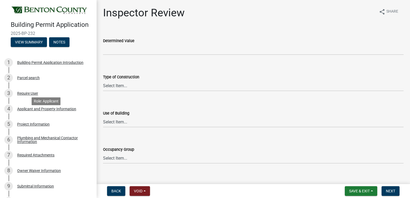
click at [38, 111] on div "Applicant and Property Information" at bounding box center [46, 109] width 59 height 4
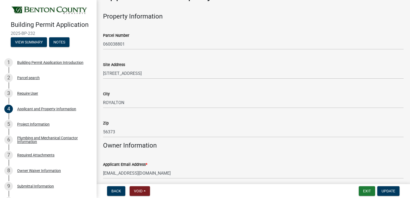
scroll to position [27, 0]
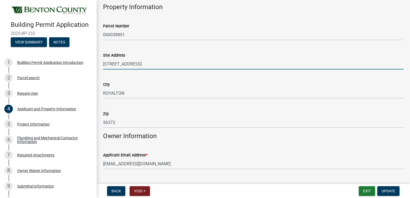
drag, startPoint x: 103, startPoint y: 64, endPoint x: 142, endPoint y: 64, distance: 39.2
click at [142, 64] on input "17000 HWY 10 NW" at bounding box center [253, 63] width 300 height 11
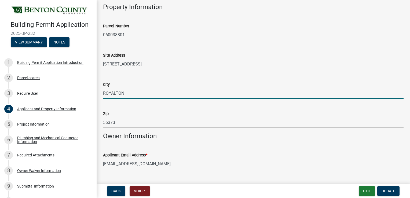
drag, startPoint x: 127, startPoint y: 93, endPoint x: 104, endPoint y: 93, distance: 23.1
click at [104, 93] on input "ROYALTON" at bounding box center [253, 93] width 300 height 11
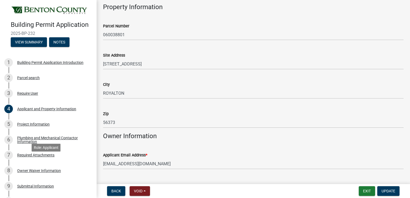
click at [31, 157] on div "Required Attachments" at bounding box center [35, 155] width 37 height 4
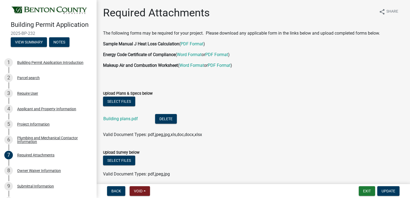
click at [117, 120] on link "Building plans.pdf" at bounding box center [120, 118] width 35 height 5
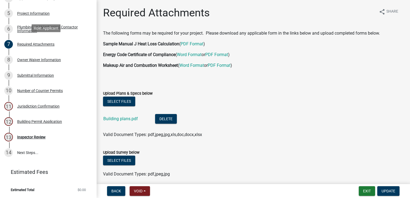
click at [28, 13] on div "Project Information" at bounding box center [33, 14] width 32 height 4
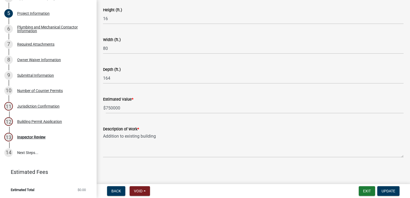
scroll to position [368, 0]
click at [29, 135] on div "Inspector Review" at bounding box center [31, 137] width 28 height 4
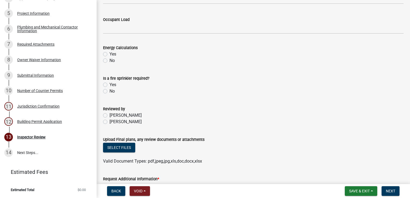
scroll to position [271, 0]
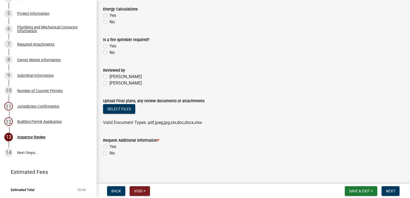
click at [109, 146] on label "Yes" at bounding box center [112, 146] width 7 height 6
click at [109, 146] on input "Yes" at bounding box center [110, 144] width 3 height 3
radio input "true"
click at [391, 192] on span "Next" at bounding box center [390, 191] width 9 height 4
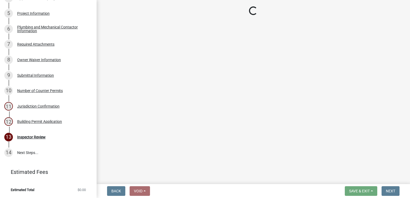
scroll to position [149, 0]
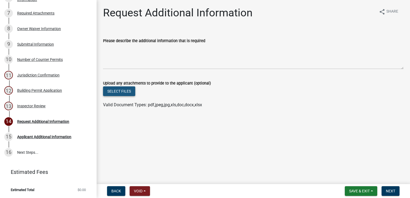
click at [122, 88] on button "Select files" at bounding box center [119, 91] width 32 height 10
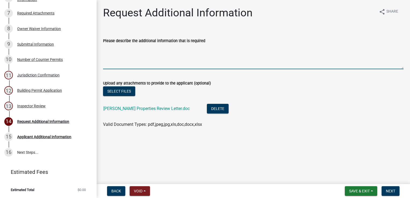
click at [112, 48] on textarea "Please describe the additional information that is required" at bounding box center [253, 56] width 300 height 25
type textarea "Please see attached review letter"
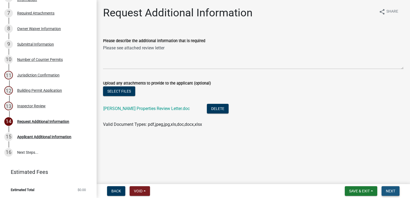
click at [388, 190] on span "Next" at bounding box center [390, 191] width 9 height 4
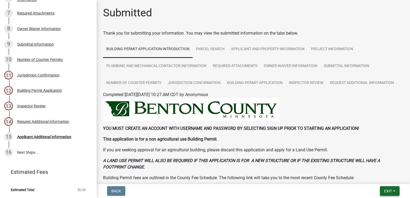
click at [381, 192] on button "Exit" at bounding box center [390, 191] width 20 height 10
click at [384, 176] on button "Save & Exit" at bounding box center [378, 177] width 43 height 13
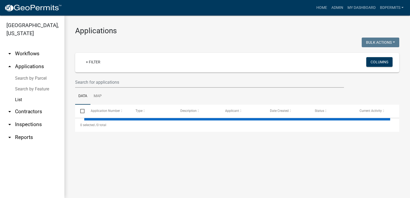
select select "3: 100"
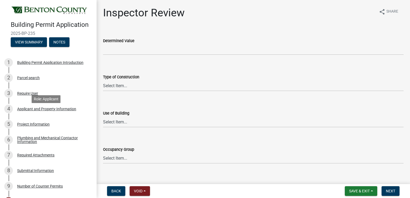
scroll to position [54, 0]
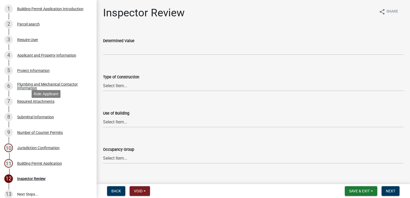
click at [38, 103] on div "Required Attachments" at bounding box center [35, 102] width 37 height 4
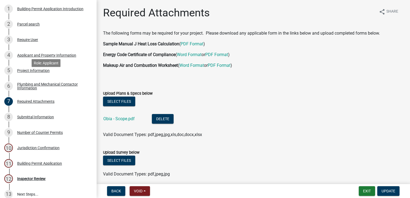
click at [40, 75] on div "5 Project Information" at bounding box center [46, 70] width 84 height 9
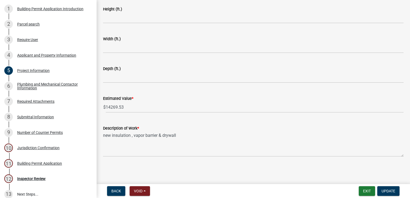
scroll to position [341, 0]
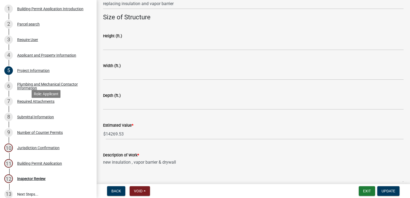
click at [30, 103] on div "Required Attachments" at bounding box center [35, 102] width 37 height 4
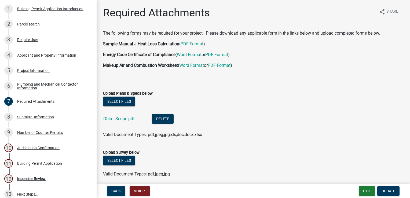
click at [119, 119] on link "Obia - Scope.pdf" at bounding box center [118, 118] width 31 height 5
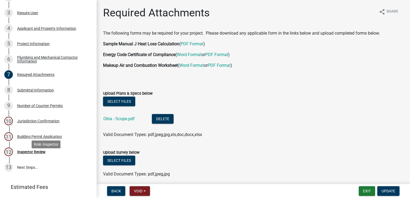
click at [29, 154] on div "Inspector Review" at bounding box center [31, 152] width 28 height 4
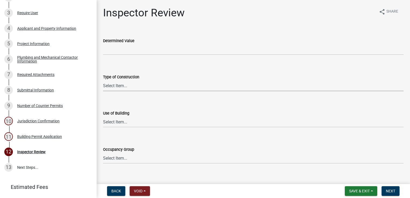
click at [130, 89] on select "Select Item... I-A I-B II-A II-B III-A III-B IV V-A V-B" at bounding box center [253, 85] width 300 height 11
click at [103, 80] on select "Select Item... I-A I-B II-A II-B III-A III-B IV V-A V-B" at bounding box center [253, 85] width 300 height 11
select select "94a12757-2a59-4079-8756-dca9431867ef"
click at [117, 120] on select "Select Item... IBC IRC" at bounding box center [253, 121] width 300 height 11
click at [103, 116] on select "Select Item... IBC IRC" at bounding box center [253, 121] width 300 height 11
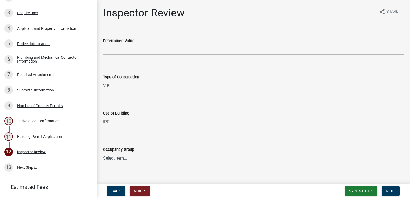
select select "6dc0760e-8c08-4580-9fe9-6a7ebc6918b6"
click at [117, 158] on select "Select Item... IRC 1 IRC 2 IRC 3 IRC 4 A-1 A-2 A-3 A-4 B F-1 F-2 H-1 H-2 H-3 H-…" at bounding box center [253, 158] width 300 height 11
click at [103, 153] on select "Select Item... IRC 1 IRC 2 IRC 3 IRC 4 A-1 A-2 A-3 A-4 B F-1 F-2 H-1 H-2 H-3 H-…" at bounding box center [253, 158] width 300 height 11
select select "523529d2-5cc6-44b9-b072-47143663a054"
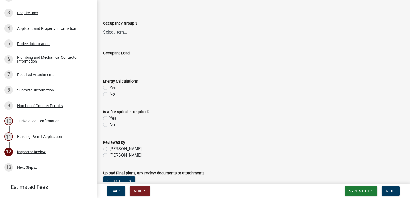
scroll to position [271, 0]
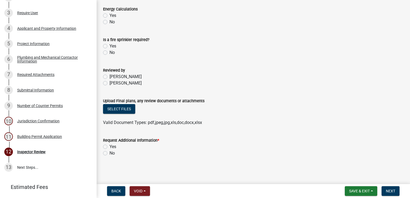
click at [109, 83] on label "Blake DeMarais" at bounding box center [125, 83] width 32 height 6
click at [109, 83] on input "Blake DeMarais" at bounding box center [110, 81] width 3 height 3
radio input "true"
click at [114, 107] on button "Select files" at bounding box center [119, 109] width 32 height 10
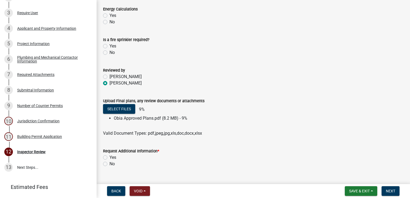
click at [109, 164] on label "No" at bounding box center [111, 164] width 5 height 6
click at [109, 164] on input "No" at bounding box center [110, 162] width 3 height 3
radio input "true"
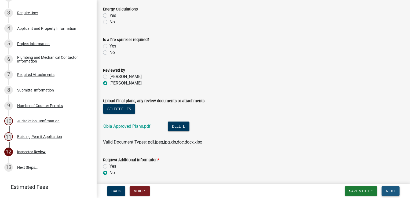
click at [392, 191] on span "Next" at bounding box center [390, 191] width 9 height 4
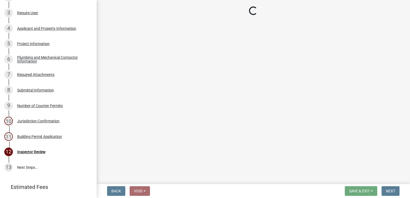
scroll to position [173, 0]
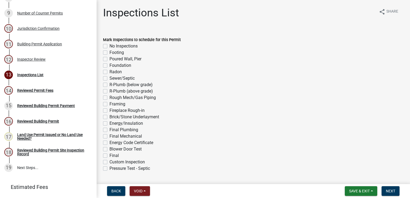
click at [109, 104] on label "Framing" at bounding box center [117, 104] width 16 height 6
click at [109, 104] on input "Framing" at bounding box center [110, 102] width 3 height 3
checkbox input "true"
checkbox input "false"
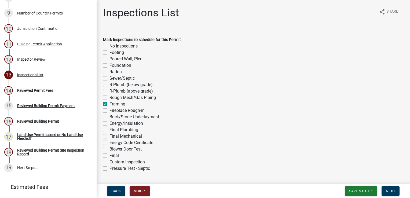
checkbox input "false"
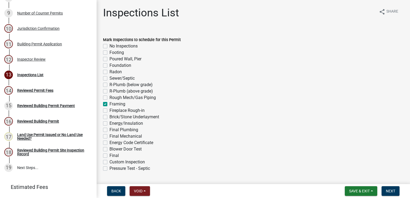
checkbox input "false"
checkbox input "true"
checkbox input "false"
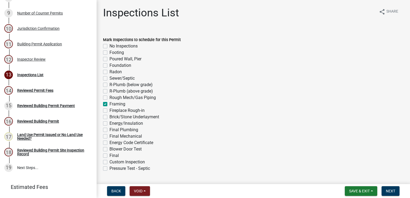
checkbox input "false"
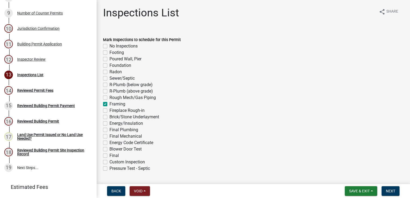
checkbox input "false"
click at [109, 123] on label "Energy/Insulation" at bounding box center [126, 123] width 34 height 6
click at [109, 123] on input "Energy/Insulation" at bounding box center [110, 121] width 3 height 3
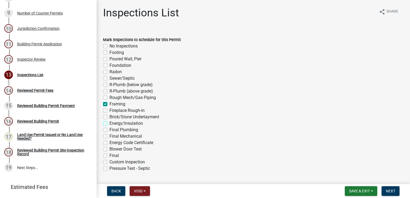
checkbox input "true"
checkbox input "false"
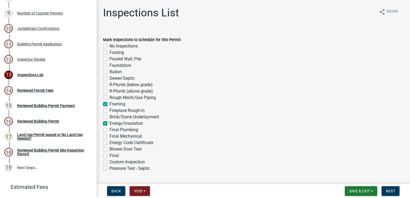
checkbox input "false"
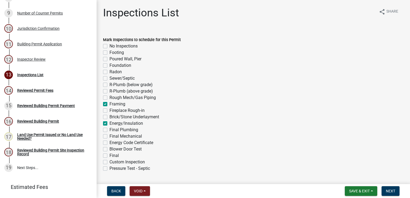
checkbox input "true"
checkbox input "false"
checkbox input "true"
checkbox input "false"
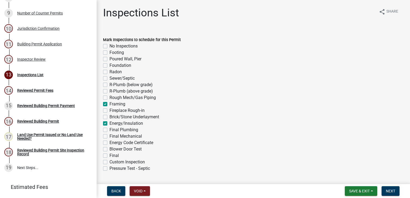
checkbox input "false"
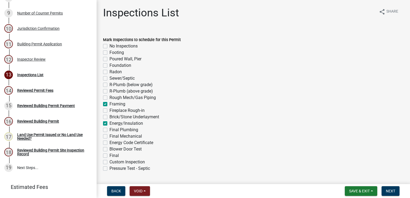
checkbox input "false"
click at [109, 156] on label "Final" at bounding box center [113, 155] width 9 height 6
click at [109, 156] on input "Final" at bounding box center [110, 153] width 3 height 3
checkbox input "true"
checkbox input "false"
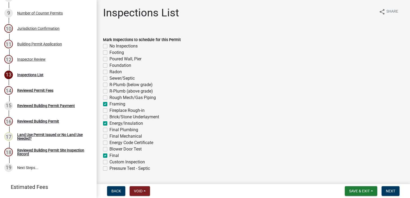
checkbox input "false"
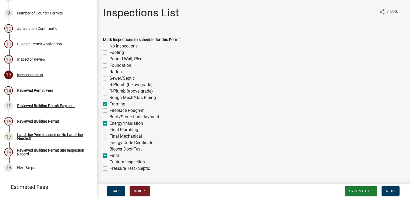
checkbox input "false"
checkbox input "true"
checkbox input "false"
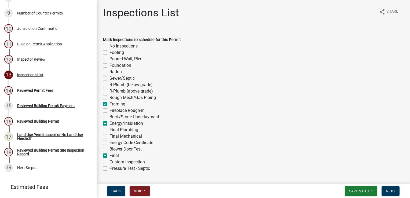
checkbox input "false"
checkbox input "true"
checkbox input "false"
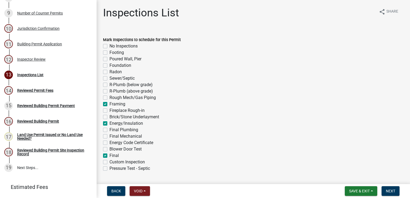
checkbox input "false"
checkbox input "true"
checkbox input "false"
click at [391, 194] on button "Next" at bounding box center [390, 191] width 18 height 10
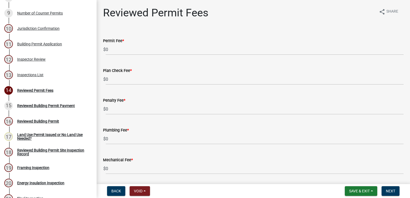
scroll to position [219, 0]
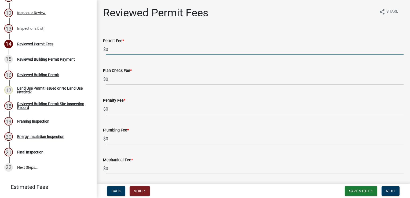
drag, startPoint x: 156, startPoint y: 47, endPoint x: 157, endPoint y: 45, distance: 2.8
click at [156, 46] on input "0" at bounding box center [255, 49] width 298 height 11
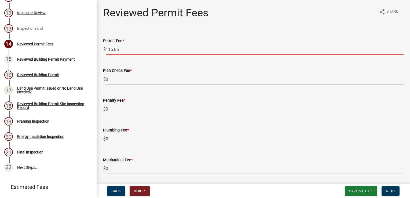
type input "115.85"
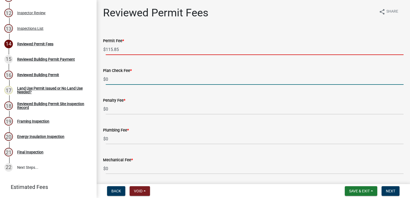
click at [135, 83] on input "0" at bounding box center [255, 79] width 298 height 11
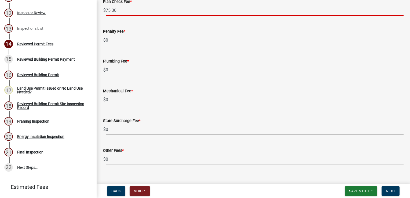
scroll to position [77, 0]
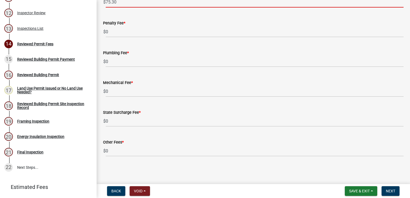
type input "75.30"
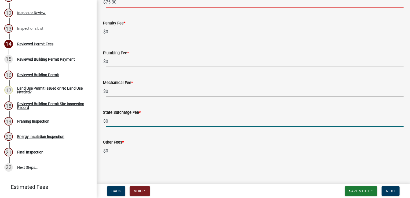
click at [125, 119] on input "0" at bounding box center [255, 121] width 298 height 11
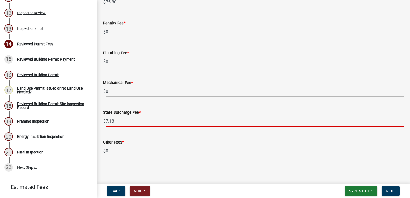
type input "7.13"
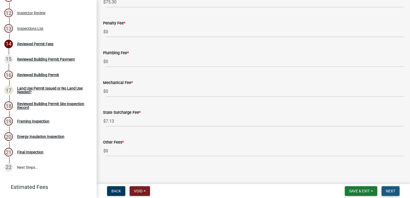
click at [395, 190] on button "Next" at bounding box center [390, 191] width 18 height 10
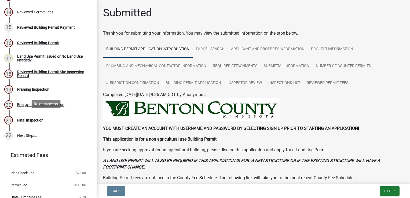
scroll to position [278, 0]
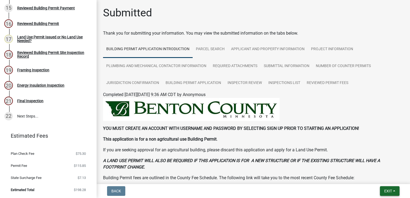
click at [388, 190] on span "Exit" at bounding box center [388, 191] width 8 height 4
click at [369, 175] on button "Save & Exit" at bounding box center [378, 177] width 43 height 13
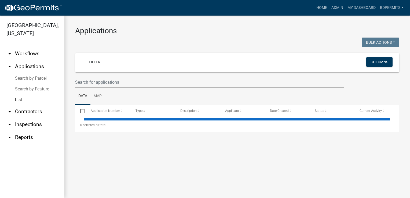
select select "3: 100"
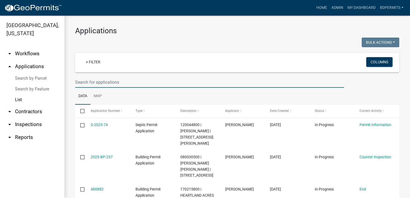
click at [95, 82] on input "text" at bounding box center [209, 82] width 269 height 11
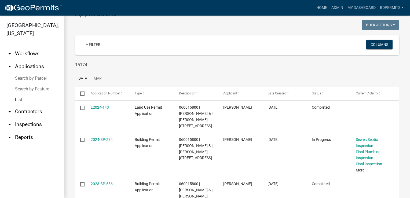
scroll to position [27, 0]
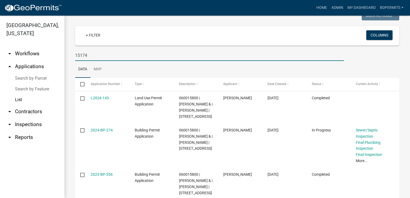
type input "15174"
click at [107, 132] on link "2024-BP-274" at bounding box center [102, 130] width 22 height 4
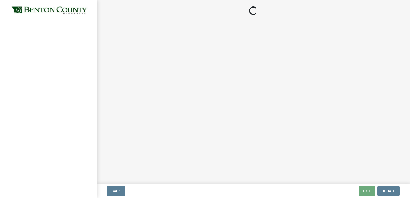
select select "17bfa135-5610-45df-8ce7-87530b7d86d4"
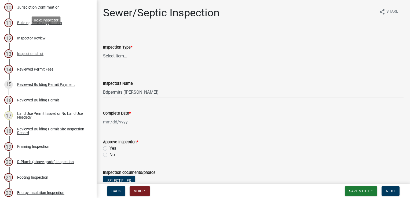
scroll to position [295, 0]
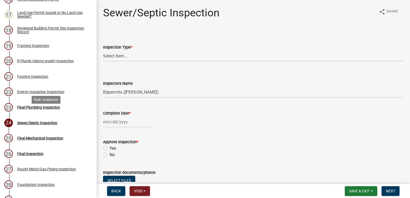
click at [50, 109] on div "Final Plumbing Inspection" at bounding box center [38, 107] width 43 height 4
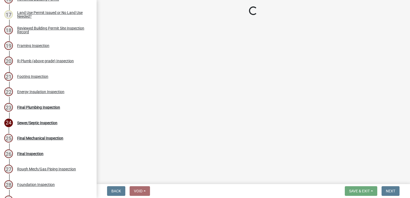
select select "17bfa135-5610-45df-8ce7-87530b7d86d4"
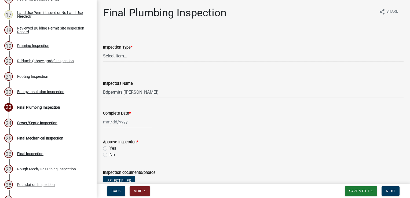
click at [107, 53] on select "Select Item... Final Plumbing" at bounding box center [253, 55] width 300 height 11
click at [103, 50] on select "Select Item... Final Plumbing" at bounding box center [253, 55] width 300 height 11
select select "93172536-9a4b-419c-8aad-0e6d83c47e95"
select select "9"
select select "2025"
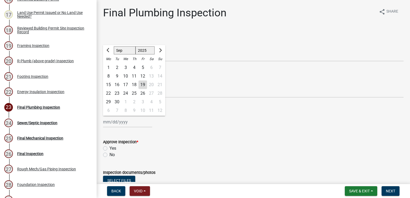
click at [116, 123] on div "Jan Feb Mar Apr May Jun Jul Aug Sep Oct Nov Dec 1525 1526 1527 1528 1529 1530 1…" at bounding box center [127, 121] width 49 height 11
click at [144, 85] on div "19" at bounding box center [142, 84] width 9 height 9
type input "09/19/2025"
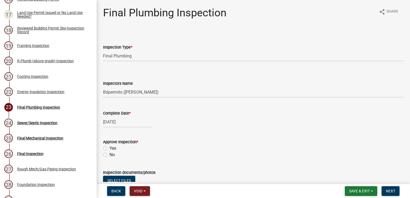
click at [109, 148] on label "Yes" at bounding box center [112, 148] width 7 height 6
click at [109, 148] on input "Yes" at bounding box center [110, 146] width 3 height 3
radio input "true"
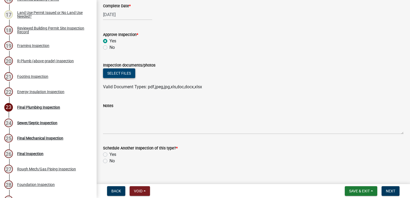
click at [123, 75] on button "Select files" at bounding box center [119, 73] width 32 height 10
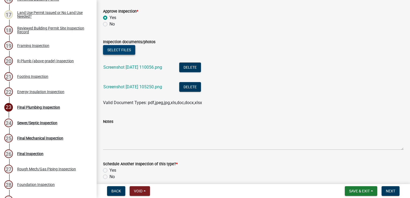
scroll to position [154, 0]
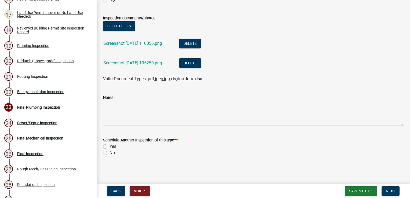
click at [109, 154] on label "No" at bounding box center [111, 153] width 5 height 6
click at [109, 153] on input "No" at bounding box center [110, 151] width 3 height 3
radio input "true"
click at [389, 192] on span "Next" at bounding box center [390, 191] width 9 height 4
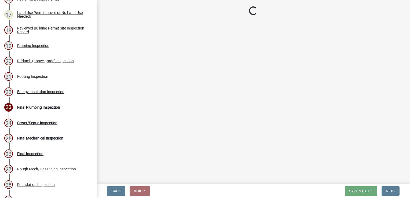
select select "17bfa135-5610-45df-8ce7-87530b7d86d4"
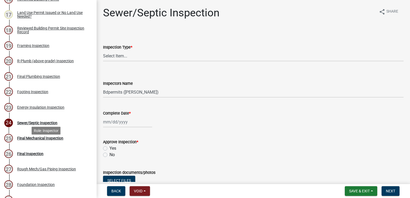
click at [54, 140] on div "Final Mechanical Inspection" at bounding box center [40, 138] width 46 height 4
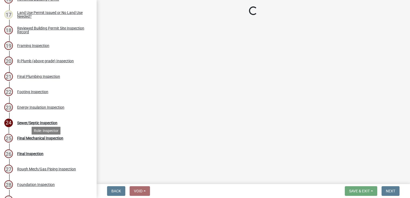
select select "17bfa135-5610-45df-8ce7-87530b7d86d4"
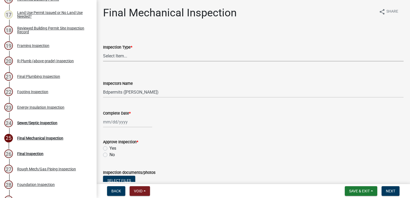
click at [114, 60] on select "Select Item... Final Mechanical" at bounding box center [253, 55] width 300 height 11
click at [103, 50] on select "Select Item... Final Mechanical" at bounding box center [253, 55] width 300 height 11
select select "f3cbac62-750a-476f-9552-2d9049835bc8"
click at [122, 125] on div at bounding box center [127, 121] width 49 height 11
select select "9"
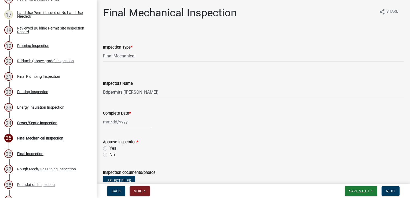
select select "2025"
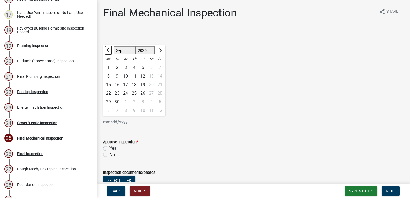
click at [106, 51] on button "Previous month" at bounding box center [108, 50] width 6 height 9
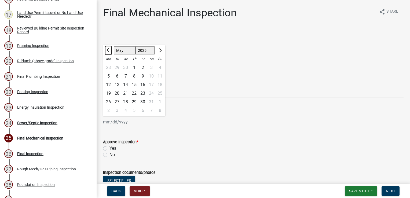
select select "4"
click at [117, 94] on div "22" at bounding box center [117, 93] width 9 height 9
type input "04/22/2025"
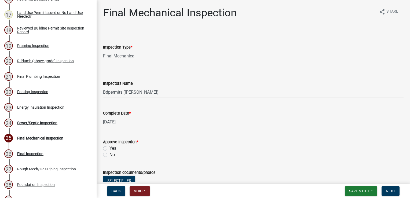
click at [109, 148] on label "Yes" at bounding box center [112, 148] width 7 height 6
click at [109, 148] on input "Yes" at bounding box center [110, 146] width 3 height 3
radio input "true"
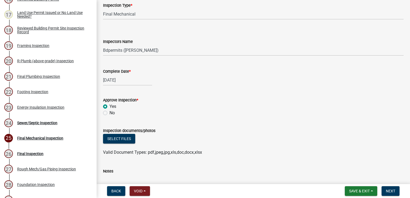
scroll to position [115, 0]
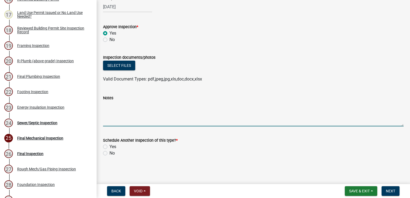
click at [124, 105] on textarea "Notes" at bounding box center [253, 113] width 300 height 25
type textarea "Separate permit for shed to finish"
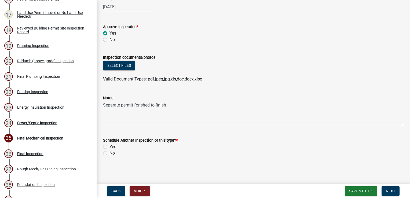
drag, startPoint x: 106, startPoint y: 152, endPoint x: 111, endPoint y: 154, distance: 4.7
click at [109, 153] on label "No" at bounding box center [111, 153] width 5 height 6
click at [109, 153] on input "No" at bounding box center [110, 151] width 3 height 3
radio input "true"
click at [387, 190] on span "Next" at bounding box center [390, 191] width 9 height 4
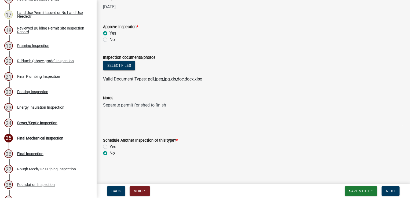
scroll to position [0, 0]
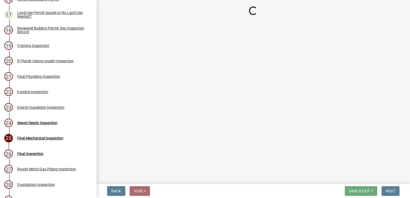
select select "17bfa135-5610-45df-8ce7-87530b7d86d4"
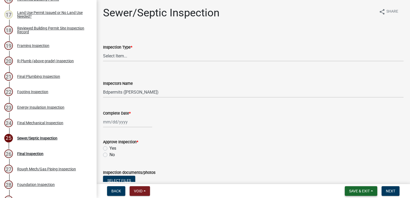
click at [351, 190] on span "Save & Exit" at bounding box center [359, 191] width 21 height 4
click at [347, 180] on button "Save & Exit" at bounding box center [355, 177] width 43 height 13
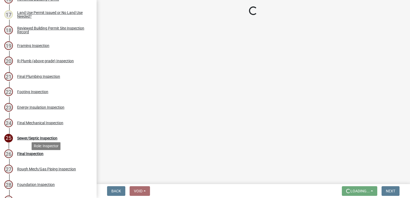
click at [41, 156] on div "Final Inspection" at bounding box center [30, 154] width 26 height 4
select select "17bfa135-5610-45df-8ce7-87530b7d86d4"
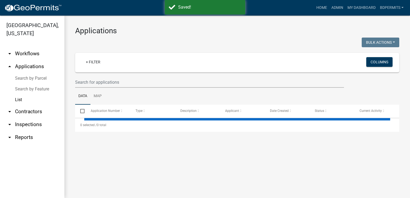
select select "3: 100"
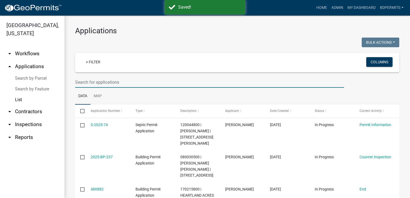
click at [145, 82] on input "text" at bounding box center [209, 82] width 269 height 11
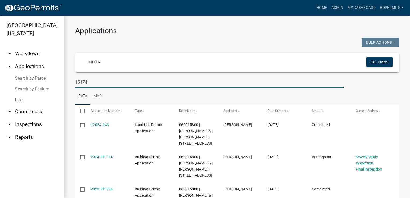
type input "15174"
click at [102, 159] on link "2024-BP-274" at bounding box center [102, 157] width 22 height 4
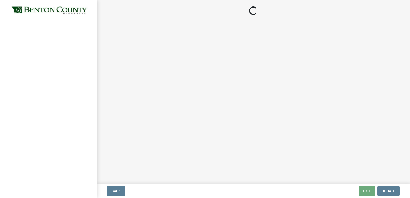
select select "17bfa135-5610-45df-8ce7-87530b7d86d4"
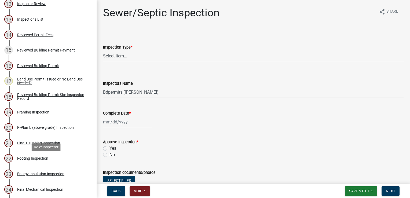
scroll to position [295, 0]
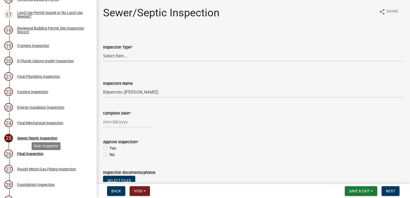
click at [24, 156] on div "Final Inspection" at bounding box center [30, 154] width 26 height 4
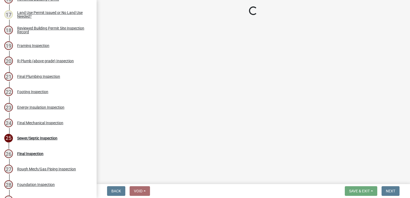
select select "17bfa135-5610-45df-8ce7-87530b7d86d4"
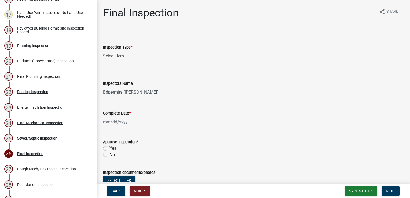
click at [126, 56] on select "Select Item... Final" at bounding box center [253, 55] width 300 height 11
click at [103, 50] on select "Select Item... Final" at bounding box center [253, 55] width 300 height 11
select select "ba3e54ef-58a3-4f73-8a2d-5f225f4da5a4"
click at [118, 119] on div at bounding box center [127, 121] width 49 height 11
select select "9"
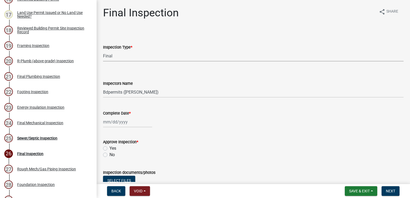
select select "2025"
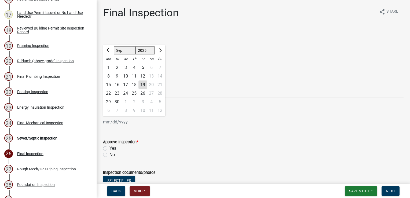
click at [143, 84] on div "19" at bounding box center [142, 84] width 9 height 9
type input "09/19/2025"
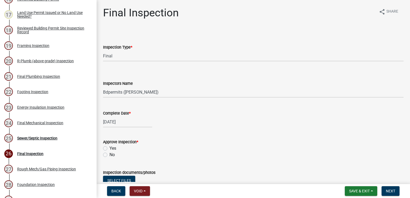
click at [109, 148] on label "Yes" at bounding box center [112, 148] width 7 height 6
click at [109, 148] on input "Yes" at bounding box center [110, 146] width 3 height 3
radio input "true"
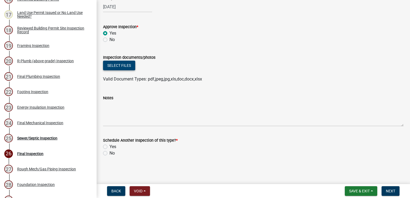
click at [119, 65] on button "Select files" at bounding box center [119, 66] width 32 height 10
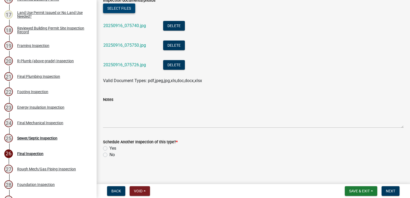
scroll to position [174, 0]
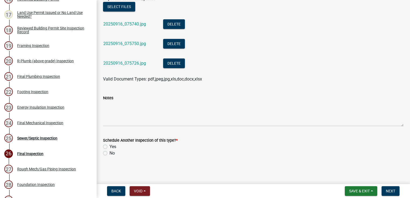
click at [109, 153] on label "No" at bounding box center [111, 153] width 5 height 6
click at [109, 153] on input "No" at bounding box center [110, 151] width 3 height 3
radio input "true"
click at [370, 192] on button "Save & Exit" at bounding box center [361, 191] width 32 height 10
click at [349, 164] on button "Save" at bounding box center [355, 164] width 43 height 13
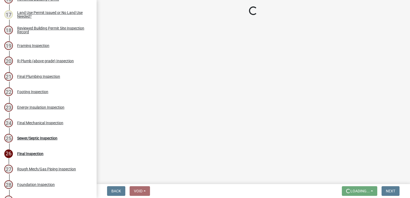
scroll to position [0, 0]
select select "17bfa135-5610-45df-8ce7-87530b7d86d4"
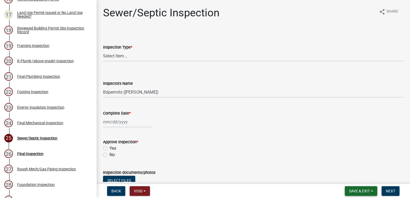
click at [361, 190] on span "Save & Exit" at bounding box center [359, 191] width 21 height 4
click at [354, 180] on button "Save & Exit" at bounding box center [355, 177] width 43 height 13
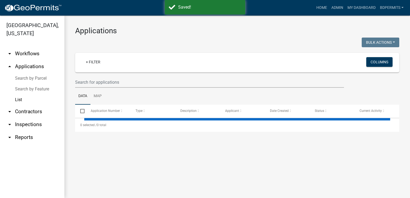
select select "3: 100"
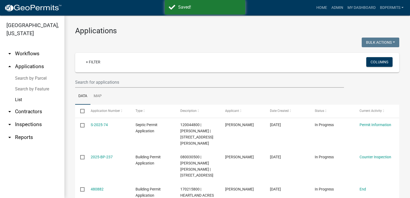
click at [103, 76] on wm-filter-builder "+ Filter Columns" at bounding box center [237, 70] width 324 height 35
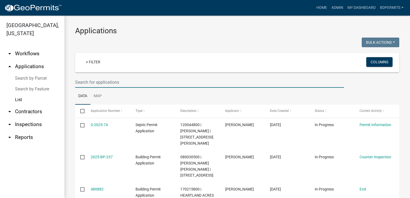
click at [102, 81] on input "text" at bounding box center [209, 82] width 269 height 11
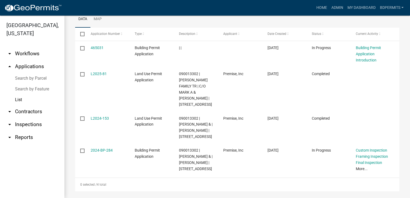
scroll to position [105, 0]
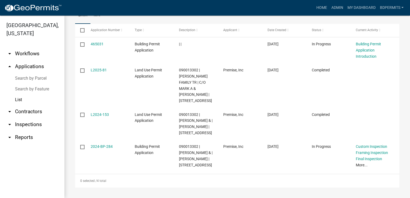
type input "5031"
click at [103, 144] on link "2024-BP-284" at bounding box center [102, 146] width 22 height 4
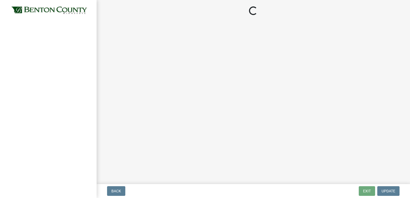
select select "17bfa135-5610-45df-8ce7-87530b7d86d4"
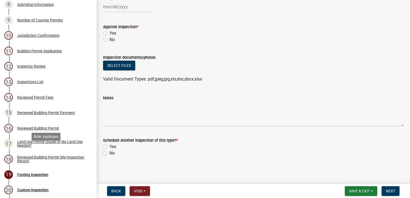
scroll to position [215, 0]
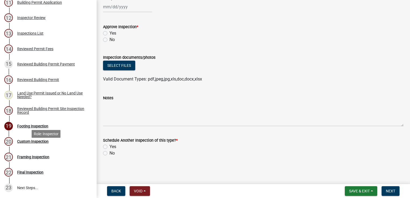
click at [40, 143] on div "Custom Inspection" at bounding box center [32, 141] width 31 height 4
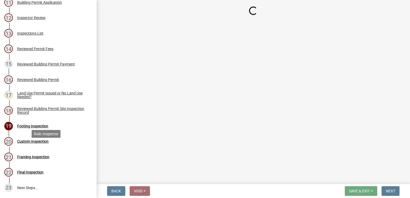
select select "17bfa135-5610-45df-8ce7-87530b7d86d4"
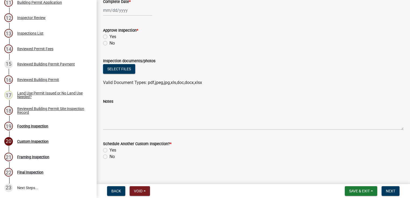
scroll to position [144, 0]
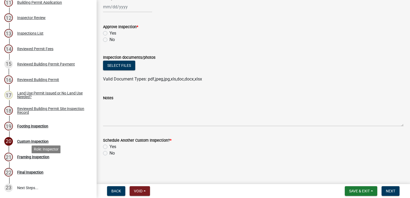
drag, startPoint x: 35, startPoint y: 167, endPoint x: 40, endPoint y: 165, distance: 5.3
click at [35, 161] on div "21 Framing Inspection" at bounding box center [46, 157] width 84 height 9
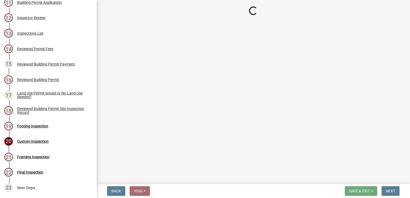
select select "17bfa135-5610-45df-8ce7-87530b7d86d4"
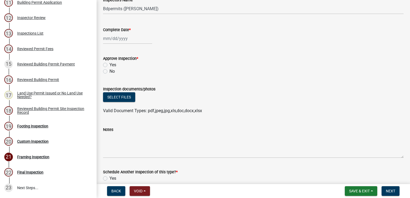
scroll to position [115, 0]
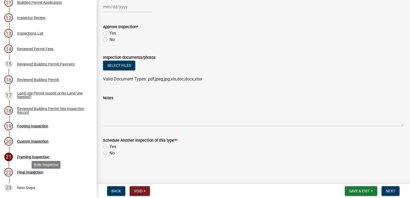
click at [33, 174] on div "Final Inspection" at bounding box center [30, 172] width 26 height 4
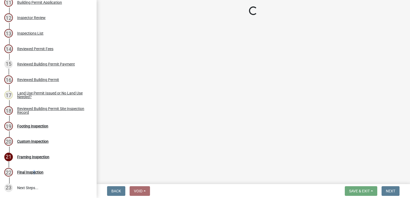
select select "17bfa135-5610-45df-8ce7-87530b7d86d4"
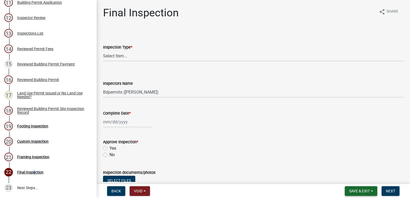
click at [367, 189] on span "Save & Exit" at bounding box center [359, 191] width 21 height 4
click at [346, 175] on button "Save & Exit" at bounding box center [355, 177] width 43 height 13
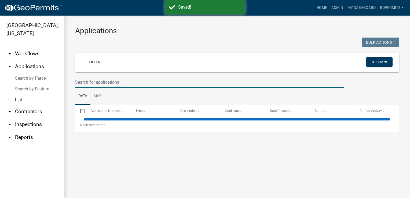
click at [118, 78] on input "text" at bounding box center [209, 82] width 269 height 11
select select "3: 100"
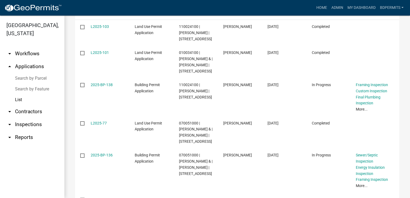
scroll to position [107, 0]
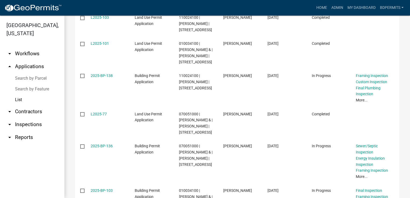
type input "4100"
click at [100, 148] on link "2025-BP-136" at bounding box center [102, 146] width 22 height 4
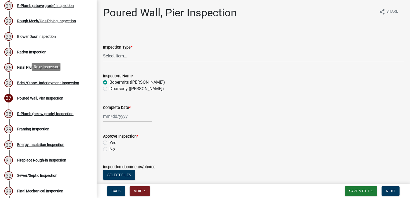
scroll to position [376, 0]
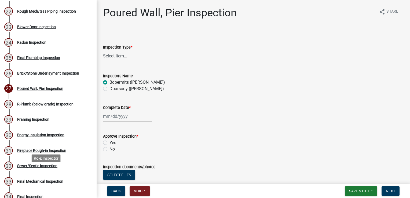
click at [48, 168] on div "Sewer/Septic Inspection" at bounding box center [37, 166] width 40 height 4
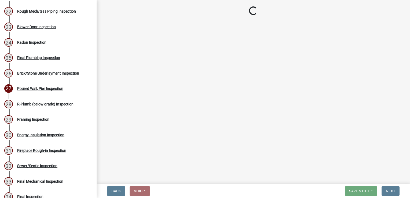
select select "17bfa135-5610-45df-8ce7-87530b7d86d4"
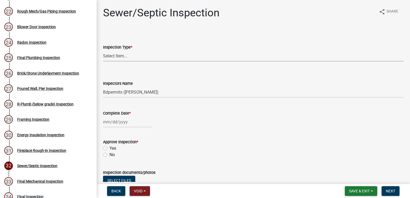
click at [137, 57] on select "Select Item... Sewer/Septic" at bounding box center [253, 55] width 300 height 11
click at [103, 50] on select "Select Item... Sewer/Septic" at bounding box center [253, 55] width 300 height 11
select select "9289ceeb-60d1-44fa-9434-2c03c90a6ca3"
select select "9"
select select "2025"
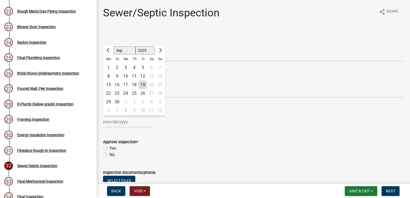
click at [124, 120] on div "Jan Feb Mar Apr May Jun Jul Aug Sep Oct Nov Dec 1525 1526 1527 1528 1529 1530 1…" at bounding box center [127, 121] width 49 height 11
click at [144, 83] on div "19" at bounding box center [142, 84] width 9 height 9
type input "09/19/2025"
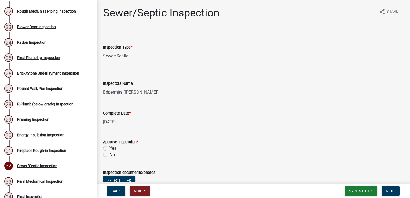
click at [116, 119] on div "09/19/2025" at bounding box center [127, 121] width 49 height 11
select select "9"
select select "2025"
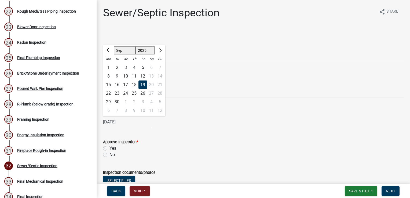
click at [133, 85] on div "18" at bounding box center [134, 84] width 9 height 9
type input "09/18/2025"
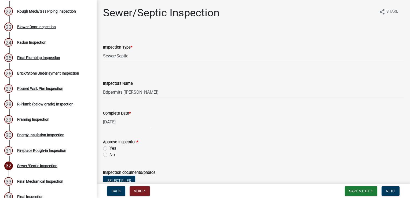
click at [109, 149] on label "Yes" at bounding box center [112, 148] width 7 height 6
click at [109, 149] on input "Yes" at bounding box center [110, 146] width 3 height 3
radio input "true"
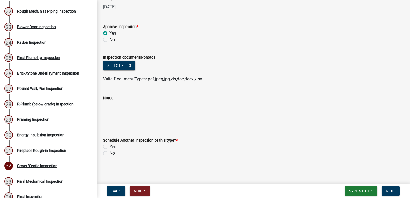
click at [107, 153] on div "No" at bounding box center [253, 153] width 300 height 6
click at [109, 152] on label "No" at bounding box center [111, 153] width 5 height 6
click at [109, 152] on input "No" at bounding box center [110, 151] width 3 height 3
radio input "true"
click at [393, 193] on span "Next" at bounding box center [390, 191] width 9 height 4
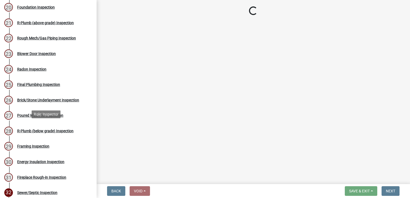
scroll to position [322, 0]
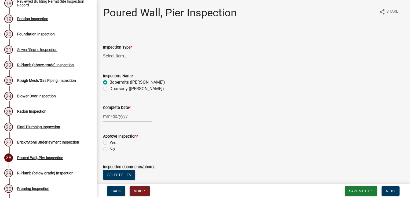
click at [37, 38] on div "20 Foundation Inspection" at bounding box center [46, 34] width 84 height 9
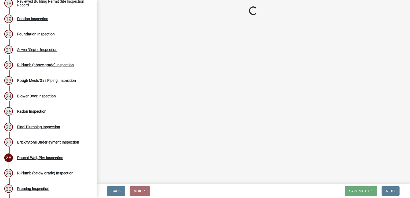
select select "17bfa135-5610-45df-8ce7-87530b7d86d4"
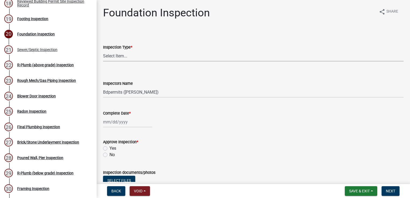
click at [119, 58] on select "Select Item... Foundation" at bounding box center [253, 55] width 300 height 11
click at [103, 50] on select "Select Item... Foundation" at bounding box center [253, 55] width 300 height 11
select select "7d7a7fd7-ba04-4d89-8171-a000d65a9209"
click at [115, 122] on div at bounding box center [127, 121] width 49 height 11
select select "9"
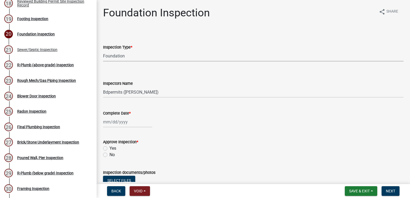
select select "2025"
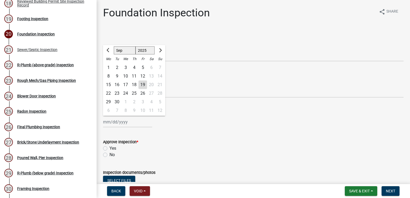
click at [135, 85] on div "18" at bounding box center [134, 84] width 9 height 9
type input "09/18/2025"
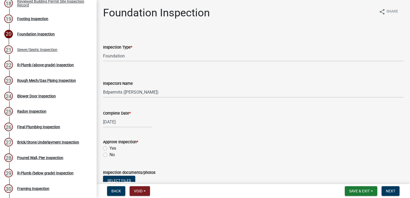
click at [109, 148] on label "Yes" at bounding box center [112, 148] width 7 height 6
click at [109, 148] on input "Yes" at bounding box center [110, 146] width 3 height 3
radio input "true"
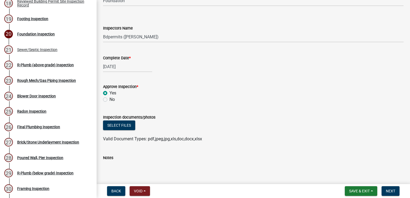
scroll to position [115, 0]
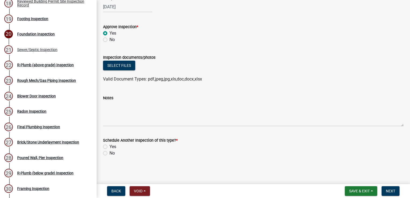
click at [109, 155] on label "No" at bounding box center [111, 153] width 5 height 6
click at [109, 153] on input "No" at bounding box center [110, 151] width 3 height 3
radio input "true"
click at [396, 192] on button "Next" at bounding box center [390, 191] width 18 height 10
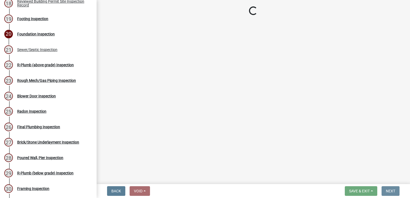
scroll to position [0, 0]
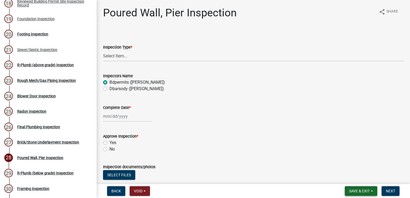
click at [360, 189] on span "Save & Exit" at bounding box center [359, 191] width 21 height 4
drag, startPoint x: 352, startPoint y: 178, endPoint x: 350, endPoint y: 175, distance: 3.0
click at [352, 177] on button "Save & Exit" at bounding box center [355, 177] width 43 height 13
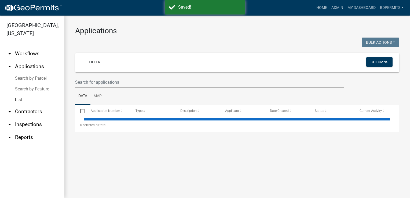
select select "3: 100"
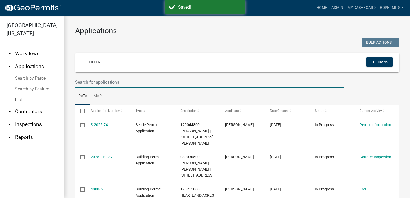
click at [94, 80] on input "text" at bounding box center [209, 82] width 269 height 11
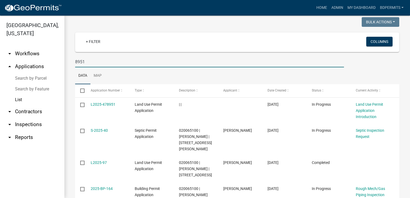
scroll to position [54, 0]
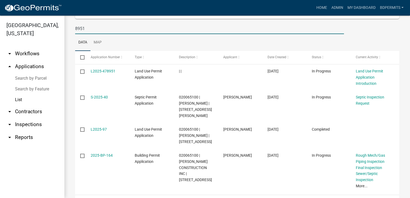
type input "8951"
click at [108, 154] on link "2025-BP-164" at bounding box center [102, 155] width 22 height 4
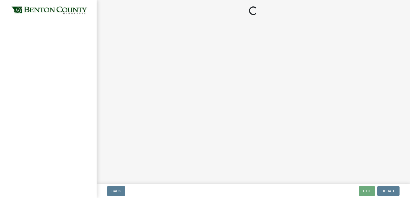
select select "17bfa135-5610-45df-8ce7-87530b7d86d4"
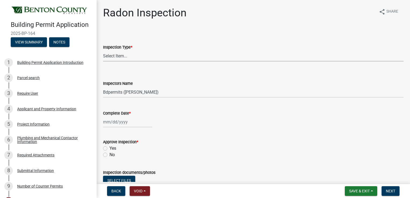
click at [109, 55] on select "Select Item... Radon" at bounding box center [253, 55] width 300 height 11
click at [103, 50] on select "Select Item... Radon" at bounding box center [253, 55] width 300 height 11
select select "932370bc-8fc3-4296-8e46-a7856f67183f"
select select "9"
select select "2025"
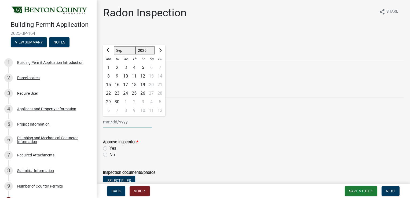
click at [119, 120] on div "Jan Feb Mar Apr May Jun Jul Aug Sep Oct Nov Dec 1525 1526 1527 1528 1529 1530 1…" at bounding box center [127, 121] width 49 height 11
click at [107, 50] on span "Previous month" at bounding box center [108, 50] width 4 height 4
select select "8"
click at [110, 93] on div "18" at bounding box center [108, 93] width 9 height 9
type input "08/18/2025"
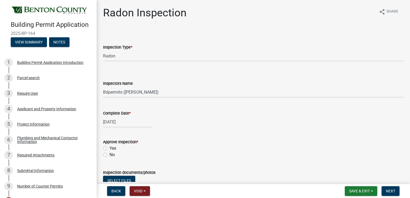
click at [109, 148] on label "Yes" at bounding box center [112, 148] width 7 height 6
click at [109, 148] on input "Yes" at bounding box center [110, 146] width 3 height 3
radio input "true"
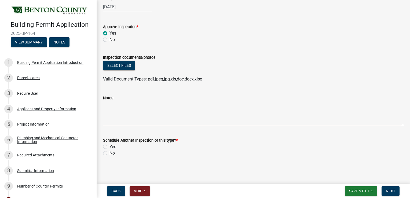
click at [107, 107] on textarea "Notes" at bounding box center [253, 113] width 300 height 25
type textarea "Made corrections on radon pipe"
click at [109, 152] on label "No" at bounding box center [111, 153] width 5 height 6
click at [109, 152] on input "No" at bounding box center [110, 151] width 3 height 3
radio input "true"
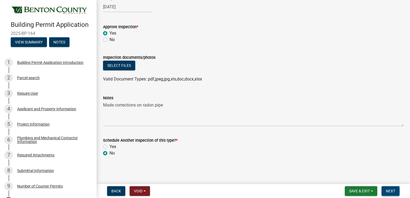
click at [391, 193] on span "Next" at bounding box center [390, 191] width 9 height 4
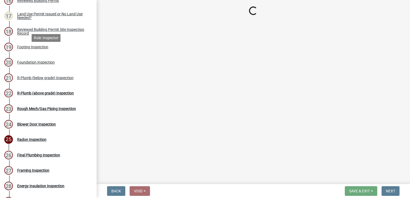
scroll to position [295, 0]
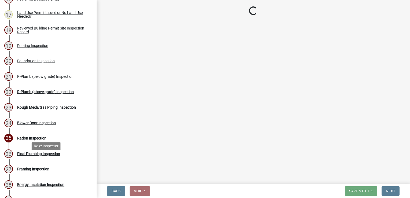
select select "17bfa135-5610-45df-8ce7-87530b7d86d4"
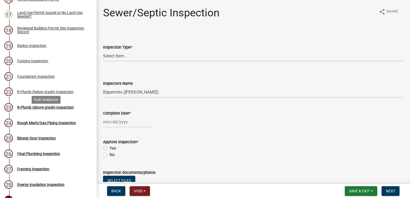
click at [59, 109] on div "R-Plumb (above grade) Inspection" at bounding box center [45, 107] width 57 height 4
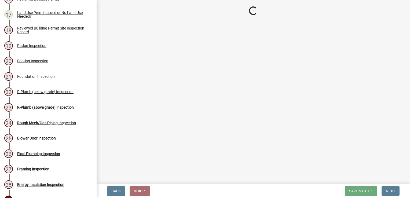
select select "17bfa135-5610-45df-8ce7-87530b7d86d4"
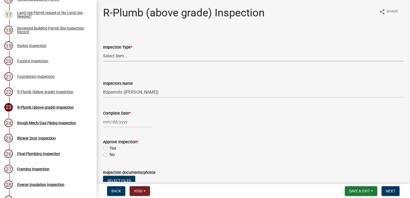
click at [130, 54] on select "Select Item... R-Plumb (above grade)" at bounding box center [253, 55] width 300 height 11
click at [103, 50] on select "Select Item... R-Plumb (above grade)" at bounding box center [253, 55] width 300 height 11
select select "32a632b4-f4b9-4cd3-a029-a33013157831"
click at [124, 119] on div at bounding box center [127, 121] width 49 height 11
select select "9"
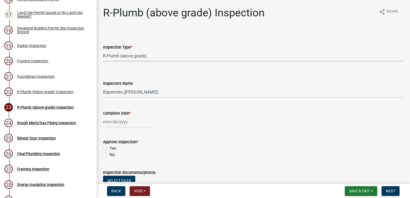
select select "2025"
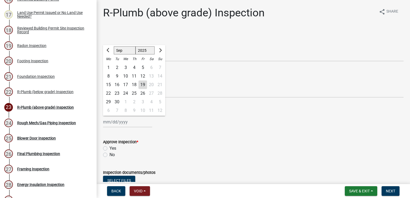
click at [141, 85] on div "19" at bounding box center [142, 84] width 9 height 9
type input "09/19/2025"
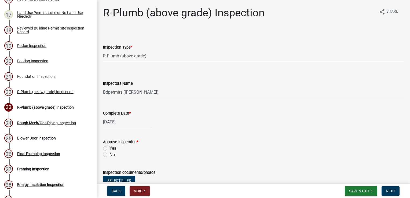
click at [109, 150] on label "Yes" at bounding box center [112, 148] width 7 height 6
click at [109, 149] on input "Yes" at bounding box center [110, 146] width 3 height 3
radio input "true"
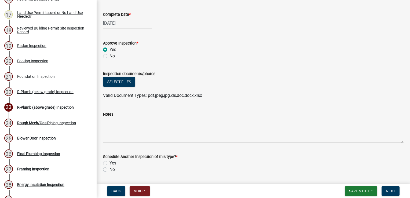
scroll to position [115, 0]
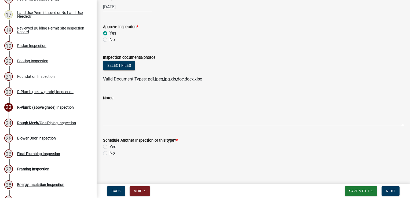
click at [109, 154] on label "No" at bounding box center [111, 153] width 5 height 6
click at [109, 153] on input "No" at bounding box center [110, 151] width 3 height 3
radio input "true"
click at [392, 192] on span "Next" at bounding box center [390, 191] width 9 height 4
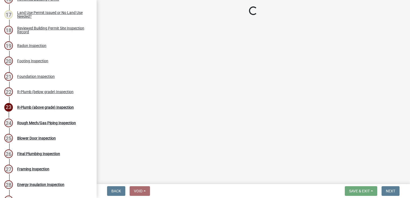
select select "17bfa135-5610-45df-8ce7-87530b7d86d4"
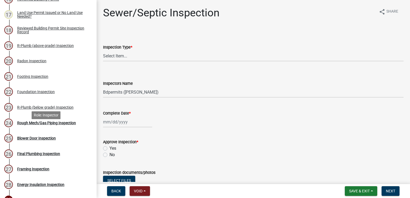
click at [22, 125] on div "Rough Mech/Gas Piping Inspection" at bounding box center [46, 123] width 59 height 4
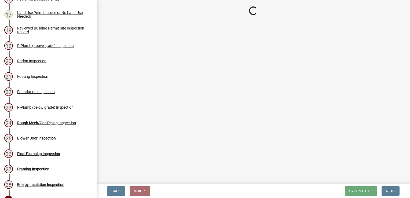
select select "17bfa135-5610-45df-8ce7-87530b7d86d4"
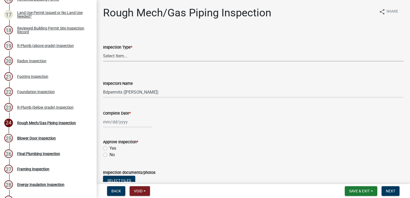
click at [136, 56] on select "Select Item... Rough Mech/Gas Piping" at bounding box center [253, 55] width 300 height 11
click at [103, 50] on select "Select Item... Rough Mech/Gas Piping" at bounding box center [253, 55] width 300 height 11
select select "a8e92662-2eaf-4cf5-a662-42722ff88e3c"
click at [119, 124] on div at bounding box center [127, 121] width 49 height 11
select select "9"
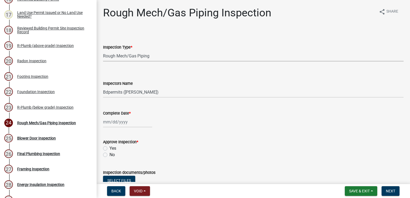
select select "2025"
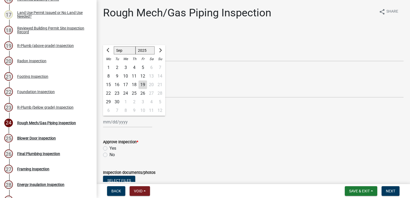
click at [135, 85] on div "18" at bounding box center [134, 84] width 9 height 9
type input "09/18/2025"
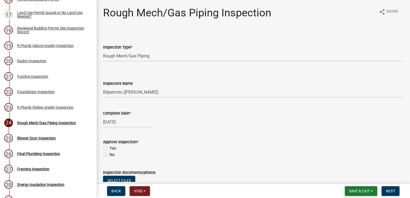
click at [109, 146] on label "Yes" at bounding box center [112, 148] width 7 height 6
click at [109, 146] on input "Yes" at bounding box center [110, 146] width 3 height 3
radio input "true"
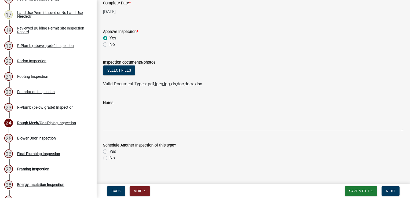
scroll to position [115, 0]
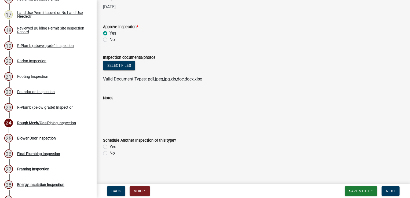
click at [109, 154] on label "No" at bounding box center [111, 153] width 5 height 6
click at [109, 153] on input "No" at bounding box center [110, 151] width 3 height 3
radio input "true"
click at [387, 193] on span "Next" at bounding box center [390, 191] width 9 height 4
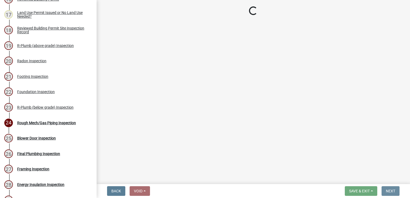
scroll to position [0, 0]
select select "17bfa135-5610-45df-8ce7-87530b7d86d4"
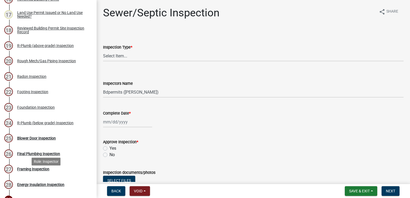
click at [33, 171] on div "Framing Inspection" at bounding box center [33, 169] width 32 height 4
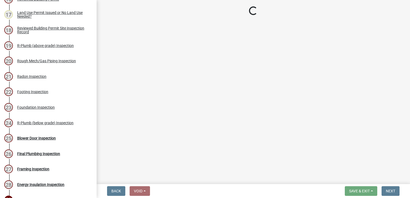
select select "17bfa135-5610-45df-8ce7-87530b7d86d4"
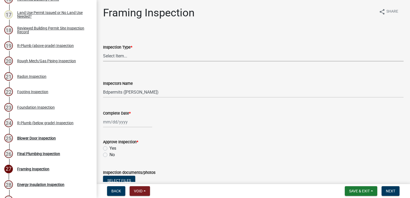
click at [107, 54] on select "Select Item... Framing" at bounding box center [253, 55] width 300 height 11
click at [103, 50] on select "Select Item... Framing" at bounding box center [253, 55] width 300 height 11
select select "d3b055ed-aefe-4385-bbe8-529f3edb9688"
click at [124, 124] on div at bounding box center [127, 121] width 49 height 11
select select "9"
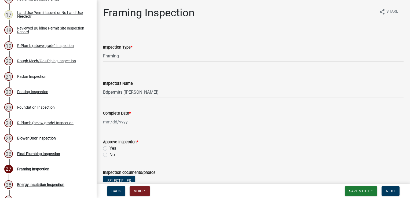
select select "2025"
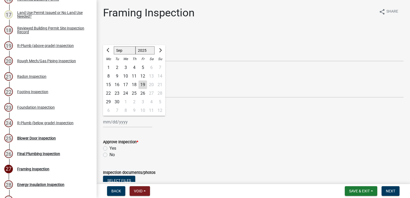
click at [134, 83] on div "18" at bounding box center [134, 84] width 9 height 9
type input "09/18/2025"
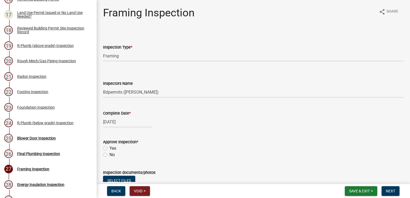
click at [109, 149] on label "Yes" at bounding box center [112, 148] width 7 height 6
click at [109, 149] on input "Yes" at bounding box center [110, 146] width 3 height 3
radio input "true"
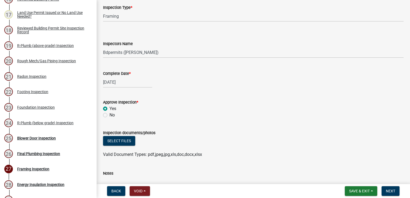
scroll to position [115, 0]
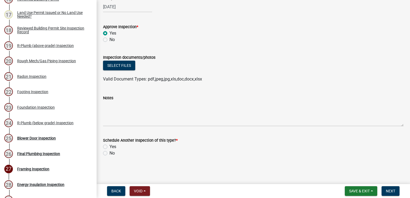
click at [109, 153] on label "No" at bounding box center [111, 153] width 5 height 6
click at [109, 153] on input "No" at bounding box center [110, 151] width 3 height 3
radio input "true"
click at [390, 190] on span "Next" at bounding box center [390, 191] width 9 height 4
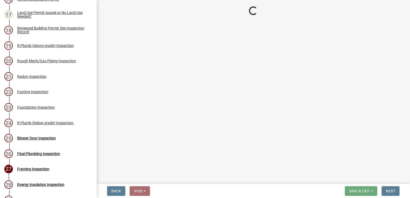
select select "17bfa135-5610-45df-8ce7-87530b7d86d4"
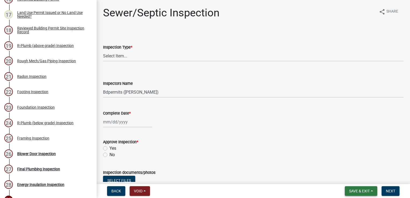
click at [345, 191] on button "Save & Exit" at bounding box center [361, 191] width 32 height 10
click at [352, 178] on button "Save & Exit" at bounding box center [355, 177] width 43 height 13
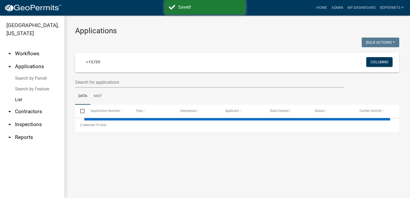
select select "3: 100"
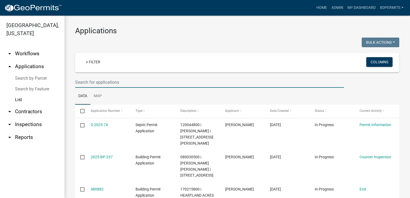
click at [96, 82] on input "text" at bounding box center [209, 82] width 269 height 11
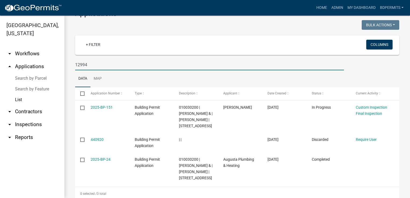
scroll to position [27, 0]
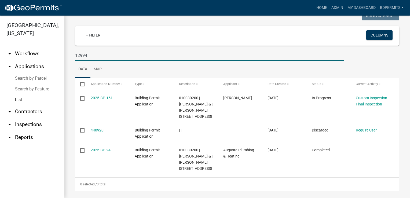
type input "12994"
click at [104, 98] on link "2025-BP-151" at bounding box center [102, 98] width 22 height 4
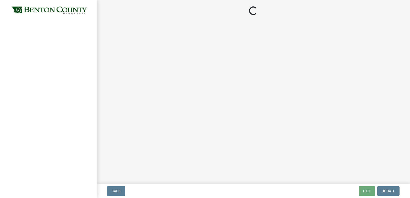
select select "17bfa135-5610-45df-8ce7-87530b7d86d4"
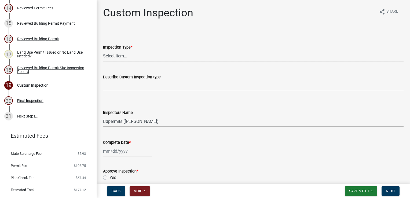
click at [118, 54] on select "Select Item... Custom Inspection" at bounding box center [253, 55] width 300 height 11
click at [103, 50] on select "Select Item... Custom Inspection" at bounding box center [253, 55] width 300 height 11
select select "44da4016-9f78-431a-86a2-8f548307254c"
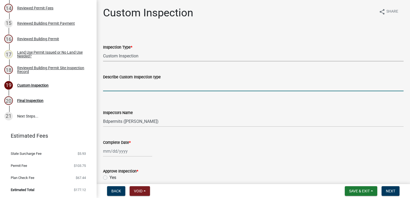
click at [124, 87] on input "Describe Custom Inspection type" at bounding box center [253, 85] width 300 height 11
type input "halfway racking/framing verification"
click at [115, 150] on div at bounding box center [127, 151] width 49 height 11
select select "9"
select select "2025"
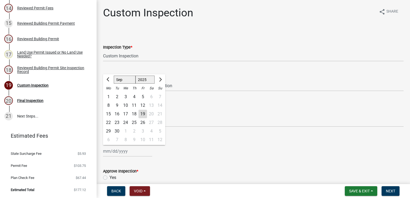
click at [141, 113] on div "19" at bounding box center [142, 114] width 9 height 9
type input "09/19/2025"
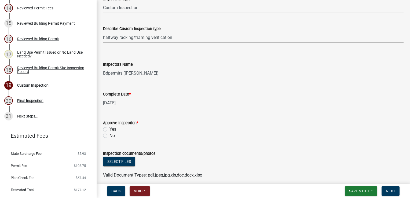
scroll to position [107, 0]
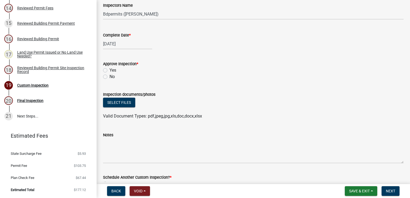
click at [109, 71] on label "Yes" at bounding box center [112, 70] width 7 height 6
click at [109, 71] on input "Yes" at bounding box center [110, 68] width 3 height 3
radio input "true"
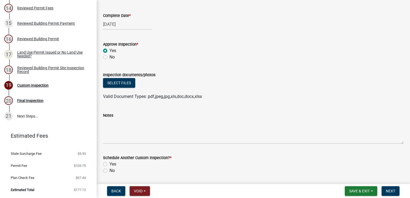
scroll to position [144, 0]
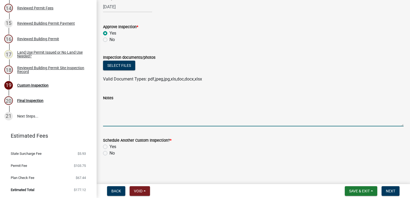
click at [115, 109] on textarea "Notes" at bounding box center [253, 113] width 300 height 25
type textarea "no call, sent pics"
click at [217, 159] on wm-data-entity-input "Schedule Another Custom Inspection? * Yes No" at bounding box center [253, 146] width 300 height 31
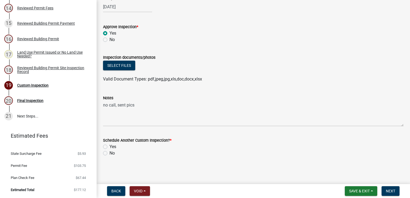
click at [109, 152] on label "No" at bounding box center [111, 153] width 5 height 6
click at [109, 152] on input "No" at bounding box center [110, 151] width 3 height 3
radio input "true"
click at [114, 65] on button "Select files" at bounding box center [119, 66] width 32 height 10
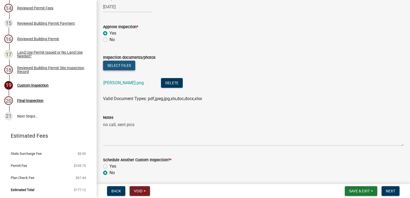
click at [106, 67] on button "Select files" at bounding box center [119, 66] width 32 height 10
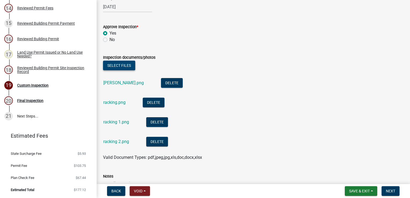
scroll to position [223, 0]
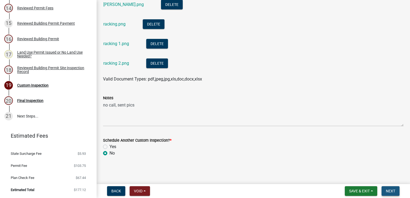
click at [391, 189] on span "Next" at bounding box center [390, 191] width 9 height 4
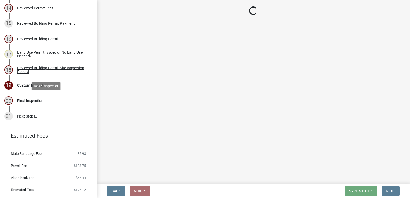
select select "17bfa135-5610-45df-8ce7-87530b7d86d4"
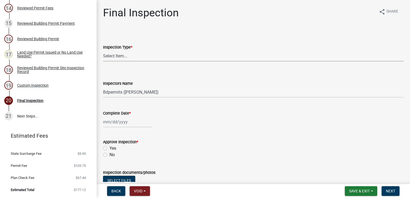
click at [118, 58] on select "Select Item... Final" at bounding box center [253, 55] width 300 height 11
click at [103, 50] on select "Select Item... Final" at bounding box center [253, 55] width 300 height 11
select select "ba3e54ef-58a3-4f73-8a2d-5f225f4da5a4"
click at [121, 121] on div at bounding box center [127, 121] width 49 height 11
select select "9"
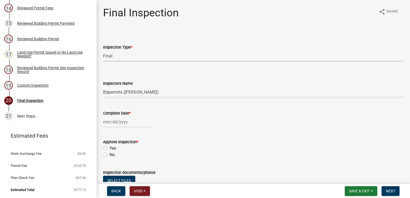
select select "2025"
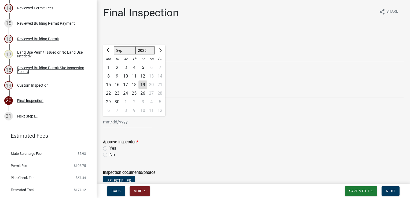
click at [141, 82] on div "19" at bounding box center [142, 84] width 9 height 9
type input "09/19/2025"
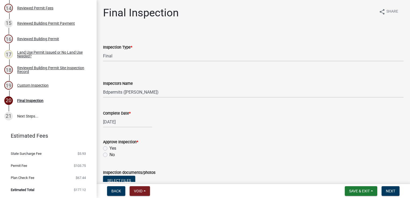
click at [109, 147] on label "Yes" at bounding box center [112, 148] width 7 height 6
click at [109, 147] on input "Yes" at bounding box center [110, 146] width 3 height 3
radio input "true"
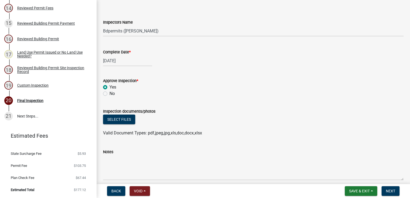
scroll to position [115, 0]
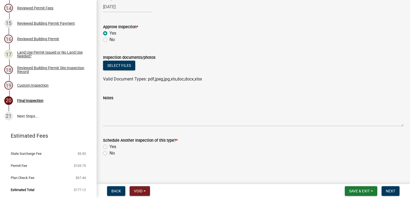
click at [109, 153] on label "No" at bounding box center [111, 153] width 5 height 6
click at [109, 153] on input "No" at bounding box center [110, 151] width 3 height 3
radio input "true"
click at [392, 191] on span "Next" at bounding box center [390, 191] width 9 height 4
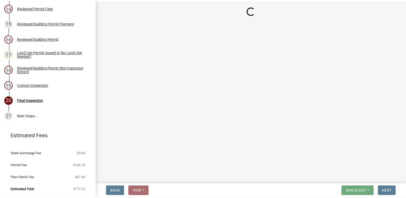
scroll to position [278, 0]
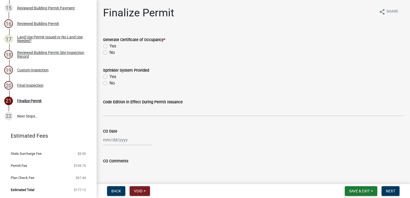
click at [109, 51] on label "No" at bounding box center [111, 52] width 5 height 6
click at [109, 51] on input "No" at bounding box center [110, 50] width 3 height 3
radio input "true"
click at [383, 188] on button "Next" at bounding box center [390, 191] width 18 height 10
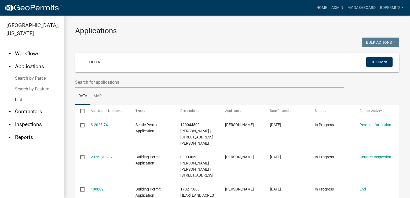
select select "3: 100"
click at [112, 84] on input "text" at bounding box center [209, 82] width 269 height 11
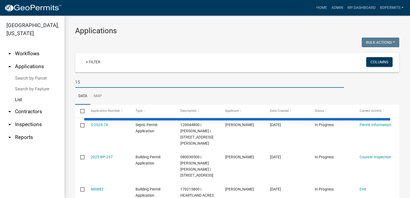
click at [90, 83] on input "15" at bounding box center [209, 82] width 269 height 11
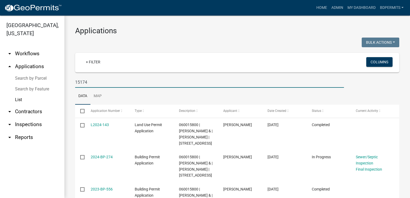
scroll to position [134, 0]
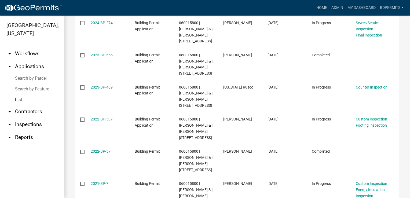
type input "15174"
click at [102, 25] on link "2024-BP-274" at bounding box center [102, 23] width 22 height 4
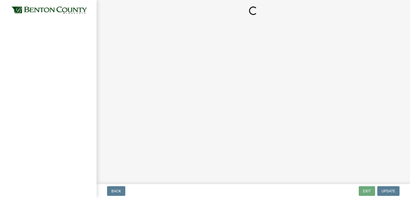
select select "17bfa135-5610-45df-8ce7-87530b7d86d4"
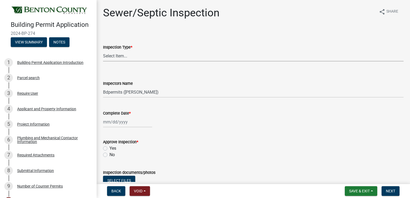
click at [120, 53] on select "Select Item... Sewer/Septic" at bounding box center [253, 55] width 300 height 11
click at [103, 50] on select "Select Item... Sewer/Septic" at bounding box center [253, 55] width 300 height 11
select select "9289ceeb-60d1-44fa-9434-2c03c90a6ca3"
click at [115, 127] on div at bounding box center [127, 121] width 49 height 11
select select "9"
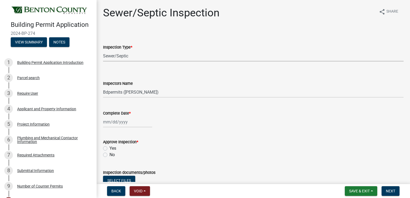
select select "2025"
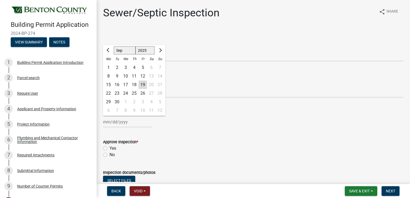
drag, startPoint x: 143, startPoint y: 86, endPoint x: 143, endPoint y: 82, distance: 3.8
click at [143, 82] on div "19" at bounding box center [142, 84] width 9 height 9
type input "09/19/2025"
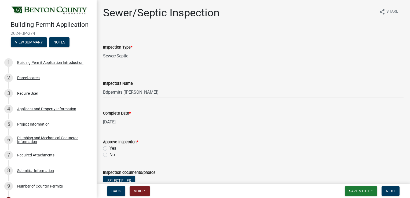
drag, startPoint x: 106, startPoint y: 149, endPoint x: 110, endPoint y: 149, distance: 4.0
click at [109, 149] on label "Yes" at bounding box center [112, 148] width 7 height 6
click at [109, 149] on input "Yes" at bounding box center [110, 146] width 3 height 3
radio input "true"
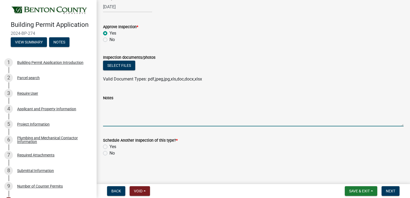
click at [116, 103] on textarea "Notes" at bounding box center [253, 113] width 300 height 25
type textarea "No Outside plumbing to septic at this time, they will pull a separate permit on…"
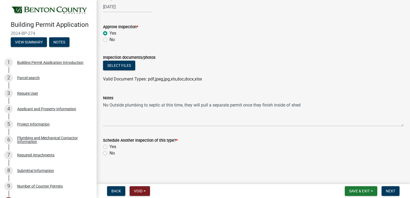
click at [106, 150] on div "No" at bounding box center [253, 153] width 300 height 6
click at [109, 152] on label "No" at bounding box center [111, 153] width 5 height 6
click at [109, 152] on input "No" at bounding box center [110, 151] width 3 height 3
radio input "true"
click at [390, 189] on span "Next" at bounding box center [390, 191] width 9 height 4
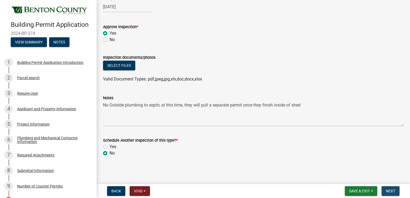
scroll to position [0, 0]
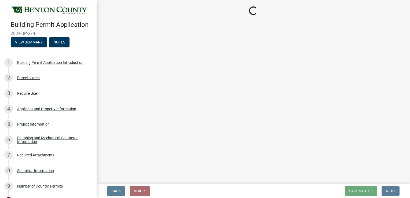
select select "ba3e54ef-58a3-4f73-8a2d-5f225f4da5a4"
select select "17bfa135-5610-45df-8ce7-87530b7d86d4"
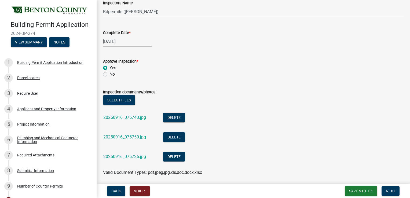
scroll to position [174, 0]
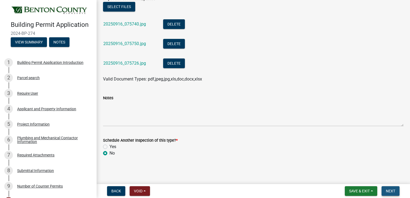
click at [388, 189] on span "Next" at bounding box center [390, 191] width 9 height 4
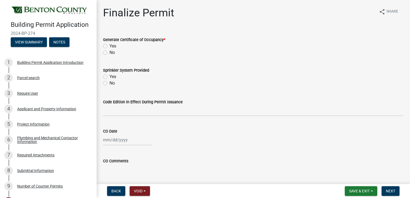
click at [109, 51] on label "No" at bounding box center [111, 52] width 5 height 6
click at [109, 51] on input "No" at bounding box center [110, 50] width 3 height 3
radio input "true"
click at [387, 192] on span "Next" at bounding box center [390, 191] width 9 height 4
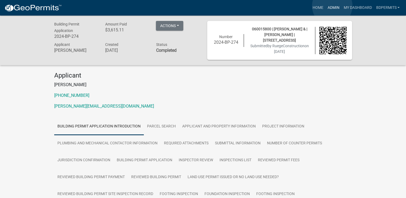
click at [332, 6] on link "Admin" at bounding box center [333, 8] width 16 height 10
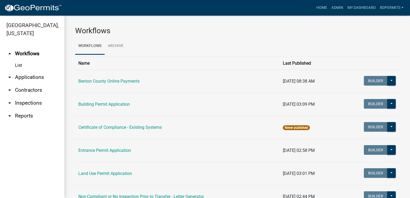
click at [36, 76] on link "arrow_drop_down Applications" at bounding box center [32, 77] width 64 height 13
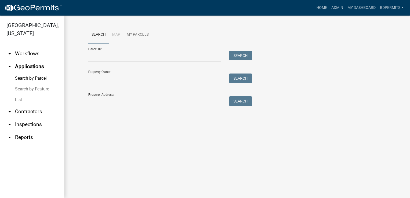
click at [22, 97] on link "List" at bounding box center [32, 99] width 64 height 11
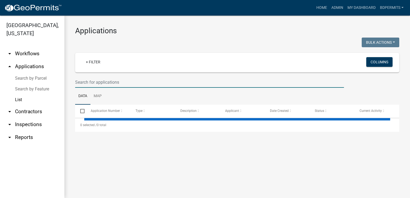
drag, startPoint x: 112, startPoint y: 81, endPoint x: 109, endPoint y: 78, distance: 3.9
click at [112, 81] on input "text" at bounding box center [209, 82] width 269 height 11
type input "16"
select select "3: 100"
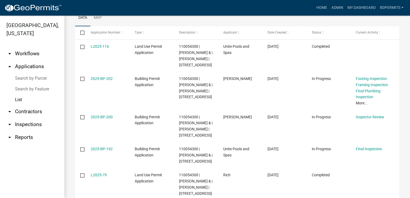
scroll to position [80, 0]
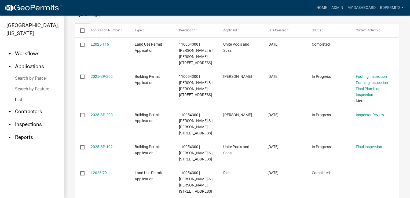
type input "1670"
click at [104, 79] on link "2025-BP-202" at bounding box center [102, 76] width 22 height 4
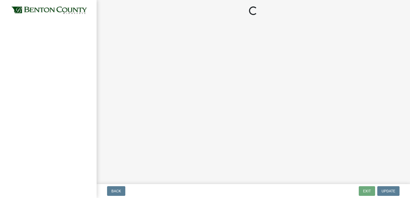
select select "17bfa135-5610-45df-8ce7-87530b7d86d4"
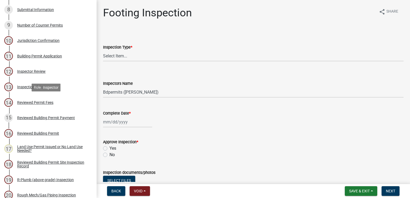
scroll to position [295, 0]
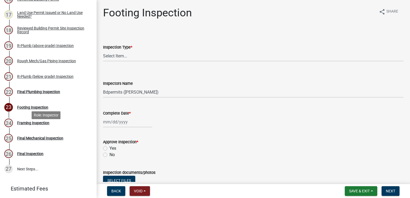
click at [38, 125] on div "Framing Inspection" at bounding box center [33, 123] width 32 height 4
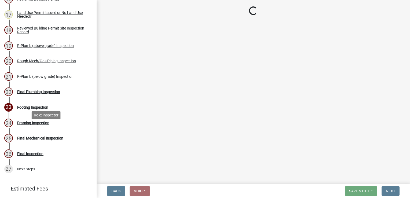
select select "17bfa135-5610-45df-8ce7-87530b7d86d4"
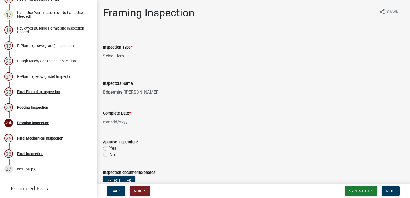
click at [110, 56] on select "Select Item... Framing" at bounding box center [253, 55] width 300 height 11
click at [103, 50] on select "Select Item... Framing" at bounding box center [253, 55] width 300 height 11
select select "d3b055ed-aefe-4385-bbe8-529f3edb9688"
select select "9"
select select "2025"
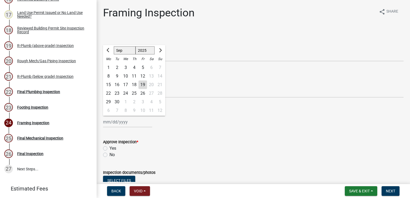
click at [116, 124] on div "Jan Feb Mar Apr May Jun Jul Aug Sep Oct Nov Dec 1525 1526 1527 1528 1529 1530 1…" at bounding box center [127, 121] width 49 height 11
click at [141, 84] on div "19" at bounding box center [142, 84] width 9 height 9
type input "09/19/2025"
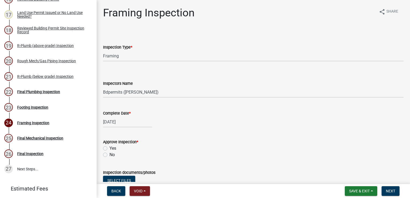
click at [109, 147] on label "Yes" at bounding box center [112, 148] width 7 height 6
click at [109, 147] on input "Yes" at bounding box center [110, 146] width 3 height 3
radio input "true"
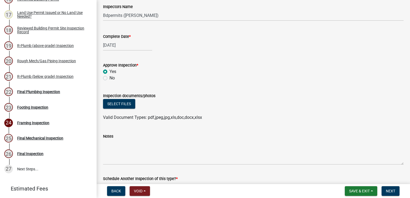
scroll to position [115, 0]
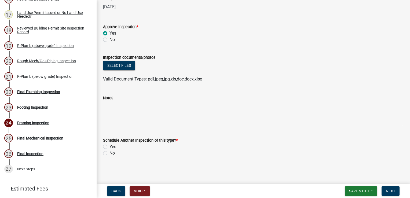
click at [109, 152] on label "No" at bounding box center [111, 153] width 5 height 6
click at [109, 152] on input "No" at bounding box center [110, 151] width 3 height 3
radio input "true"
click at [393, 189] on span "Next" at bounding box center [390, 191] width 9 height 4
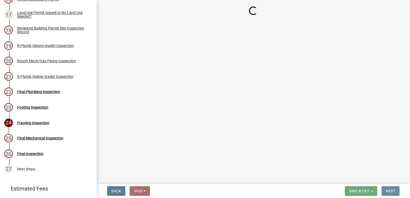
scroll to position [0, 0]
select select "17bfa135-5610-45df-8ce7-87530b7d86d4"
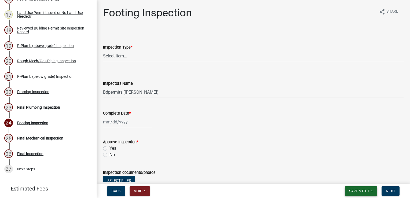
click at [354, 187] on button "Save & Exit" at bounding box center [361, 191] width 32 height 10
click at [351, 175] on button "Save & Exit" at bounding box center [355, 177] width 43 height 13
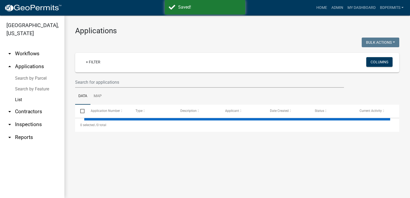
select select "3: 100"
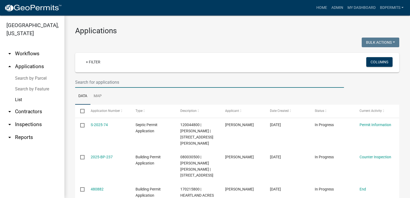
click at [157, 84] on input "text" at bounding box center [209, 82] width 269 height 11
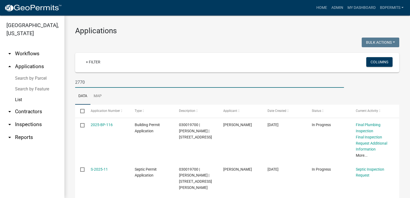
type input "2770"
click at [95, 124] on link "2025-BP-116" at bounding box center [102, 125] width 22 height 4
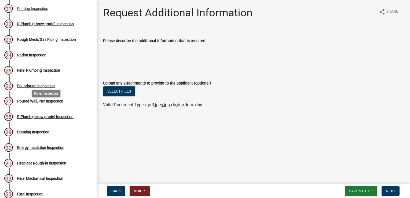
scroll to position [376, 0]
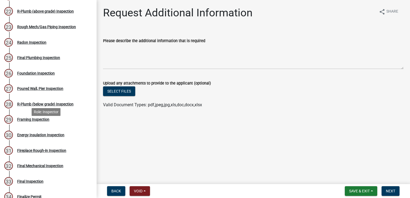
click at [42, 121] on div "Framing Inspection" at bounding box center [33, 119] width 32 height 4
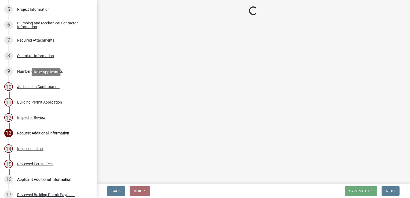
select select "17bfa135-5610-45df-8ce7-87530b7d86d4"
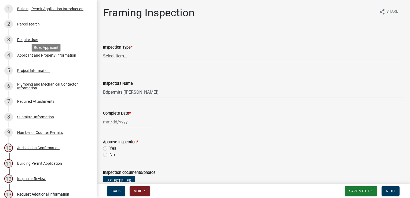
scroll to position [0, 0]
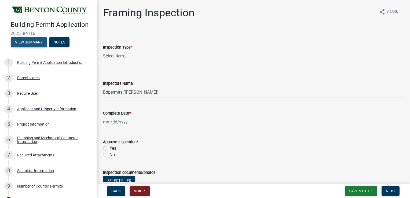
click at [31, 47] on button "View Summary" at bounding box center [29, 42] width 36 height 10
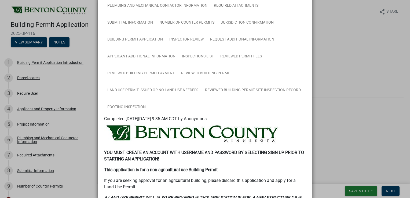
scroll to position [80, 0]
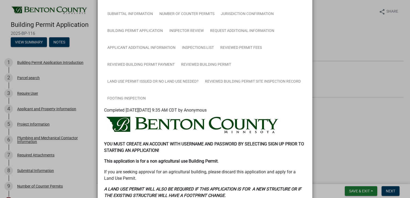
click at [89, 119] on ngb-modal-window "Summary × Printer Friendly Building Permit Application Introduction Parcel sear…" at bounding box center [205, 99] width 410 height 198
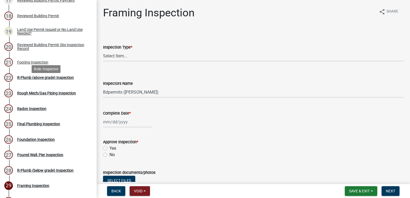
scroll to position [376, 0]
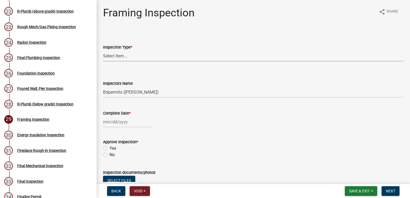
click at [106, 57] on select "Select Item... Framing" at bounding box center [253, 55] width 300 height 11
click at [103, 50] on select "Select Item... Framing" at bounding box center [253, 55] width 300 height 11
select select "d3b055ed-aefe-4385-bbe8-529f3edb9688"
click at [115, 120] on div at bounding box center [127, 121] width 49 height 11
select select "9"
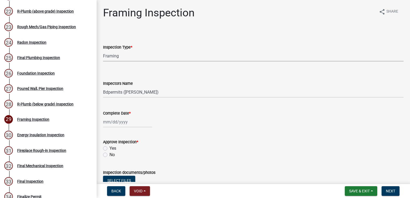
select select "2025"
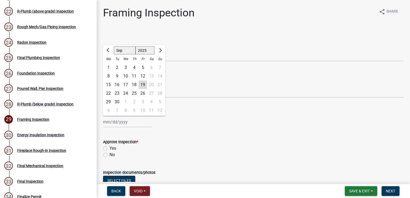
click at [141, 74] on div "12" at bounding box center [142, 76] width 9 height 9
type input "09/12/2025"
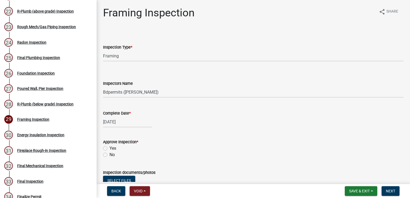
click at [109, 147] on label "Yes" at bounding box center [112, 148] width 7 height 6
click at [109, 147] on input "Yes" at bounding box center [110, 146] width 3 height 3
radio input "true"
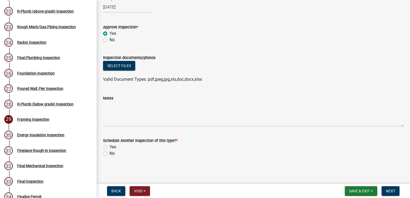
scroll to position [115, 0]
click at [109, 152] on label "No" at bounding box center [111, 153] width 5 height 6
click at [109, 152] on input "No" at bounding box center [110, 151] width 3 height 3
radio input "true"
click at [389, 192] on span "Next" at bounding box center [390, 191] width 9 height 4
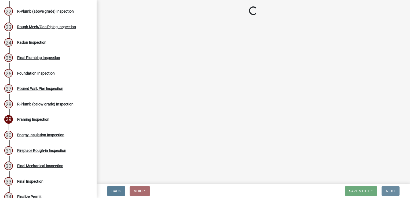
scroll to position [0, 0]
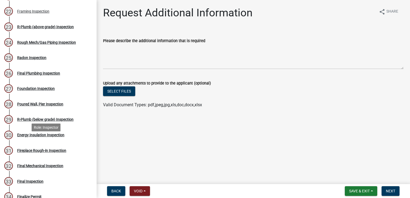
click at [53, 137] on div "Energy Insulation Inspection" at bounding box center [40, 135] width 47 height 4
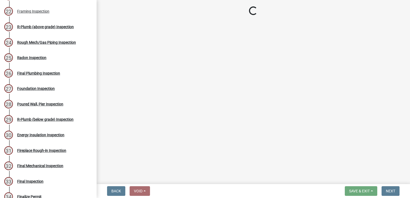
select select "17bfa135-5610-45df-8ce7-87530b7d86d4"
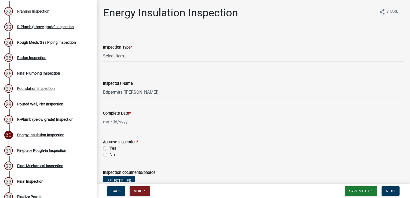
click at [118, 56] on select "Select Item... Energy/Insulation" at bounding box center [253, 55] width 300 height 11
click at [103, 50] on select "Select Item... Energy/Insulation" at bounding box center [253, 55] width 300 height 11
select select "ca0f0ef3-5b81-4e40-acd2-2a7d5b0cb83d"
click at [116, 126] on div at bounding box center [127, 121] width 49 height 11
select select "9"
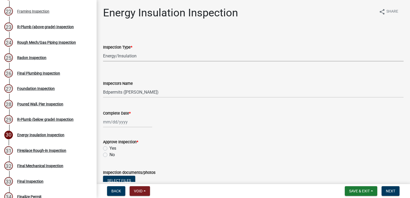
select select "2025"
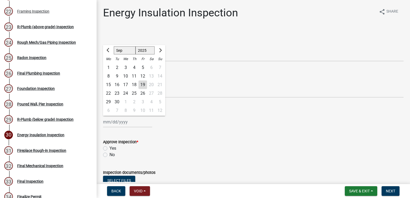
click at [142, 84] on div "19" at bounding box center [142, 84] width 9 height 9
type input "09/19/2025"
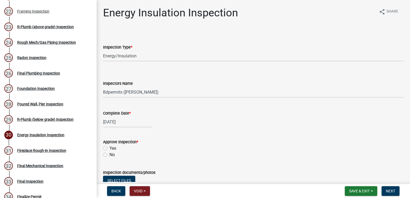
click at [109, 146] on label "Yes" at bounding box center [112, 148] width 7 height 6
click at [109, 146] on input "Yes" at bounding box center [110, 146] width 3 height 3
radio input "true"
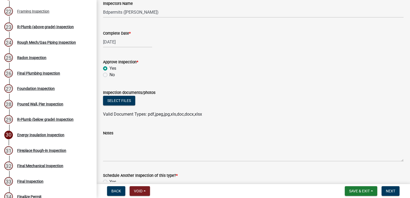
scroll to position [115, 0]
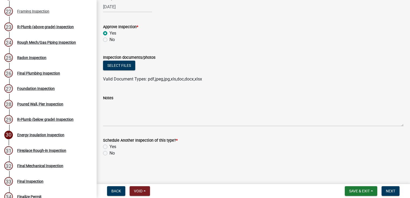
drag, startPoint x: 104, startPoint y: 154, endPoint x: 117, endPoint y: 153, distance: 13.2
click at [109, 154] on label "No" at bounding box center [111, 153] width 5 height 6
click at [109, 153] on input "No" at bounding box center [110, 151] width 3 height 3
radio input "true"
click at [389, 192] on span "Next" at bounding box center [390, 191] width 9 height 4
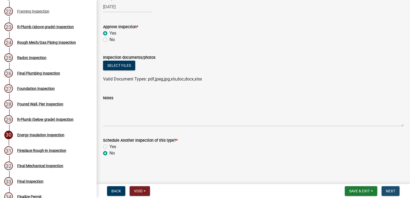
scroll to position [0, 0]
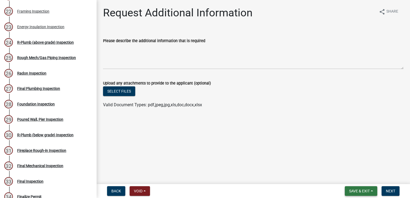
click at [360, 190] on span "Save & Exit" at bounding box center [359, 191] width 21 height 4
click at [352, 177] on button "Save & Exit" at bounding box center [355, 177] width 43 height 13
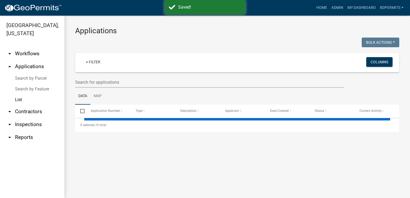
select select "3: 100"
